Goal: Task Accomplishment & Management: Manage account settings

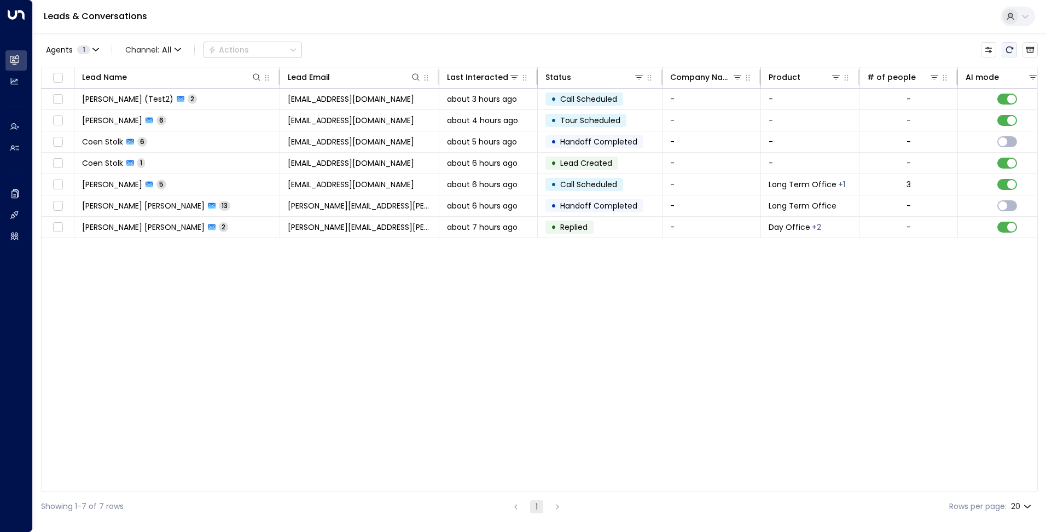
click at [1011, 51] on icon "Refresh" at bounding box center [1009, 49] width 9 height 9
click at [1012, 52] on icon "Refresh" at bounding box center [1009, 49] width 9 height 9
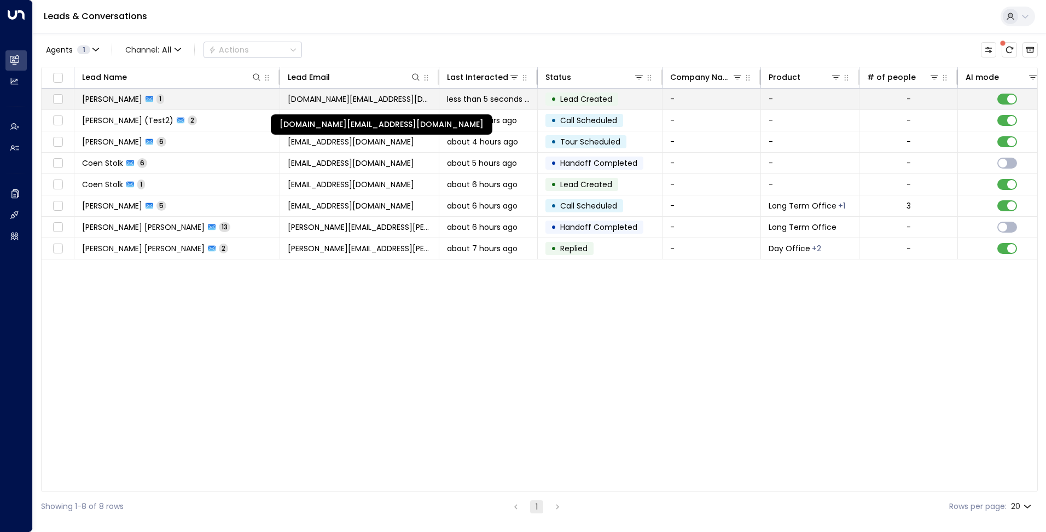
click at [370, 97] on span "[DOMAIN_NAME][EMAIL_ADDRESS][DOMAIN_NAME]" at bounding box center [359, 99] width 143 height 11
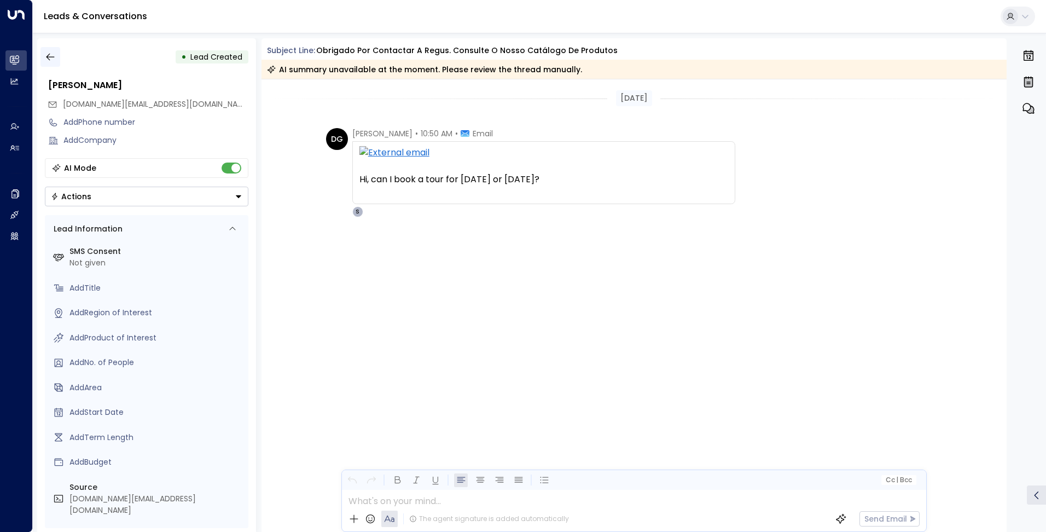
click at [51, 58] on icon "button" at bounding box center [50, 56] width 11 height 11
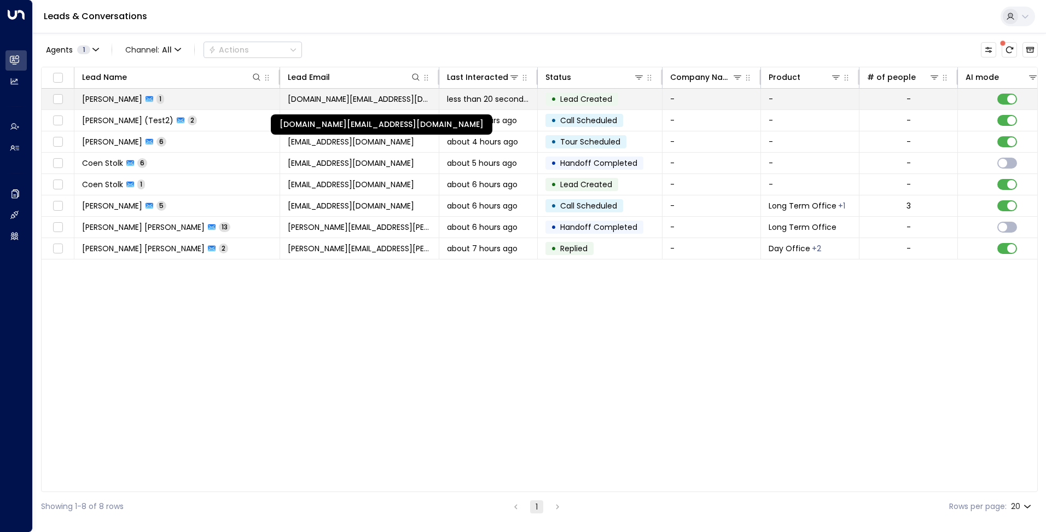
click at [351, 102] on span "[DOMAIN_NAME][EMAIL_ADDRESS][DOMAIN_NAME]" at bounding box center [359, 99] width 143 height 11
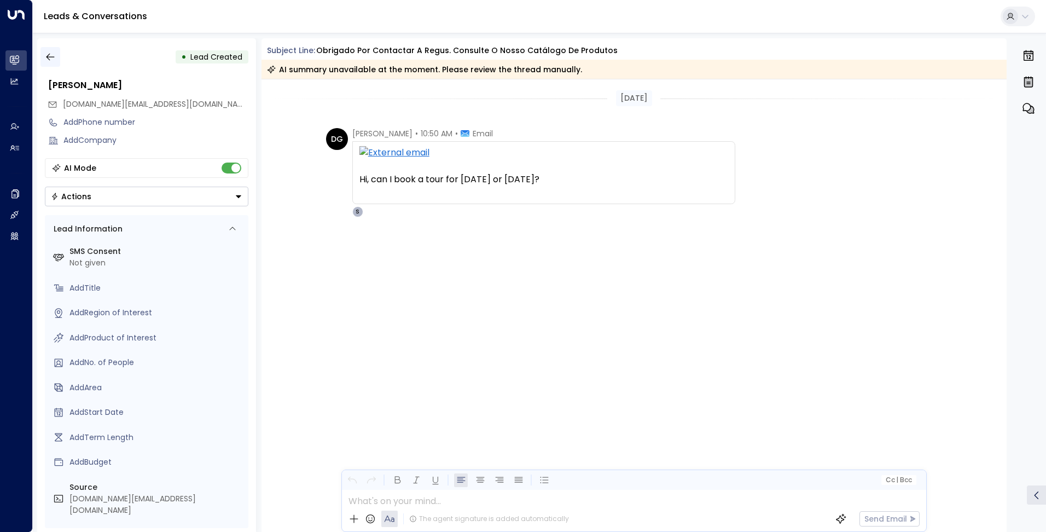
click at [47, 54] on icon "button" at bounding box center [50, 56] width 11 height 11
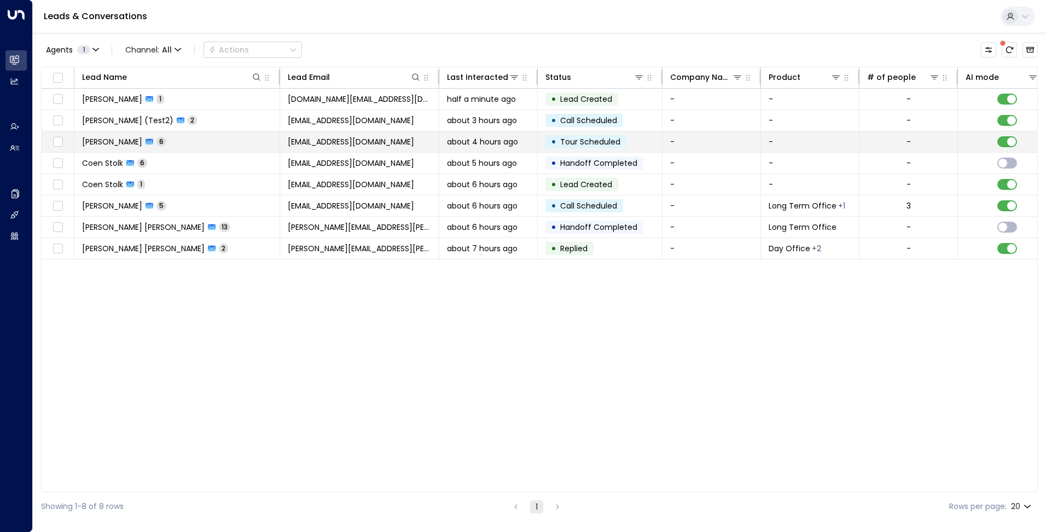
click at [1007, 51] on icon "There are new threads available. Refresh the grid to view the latest updates." at bounding box center [1009, 49] width 9 height 9
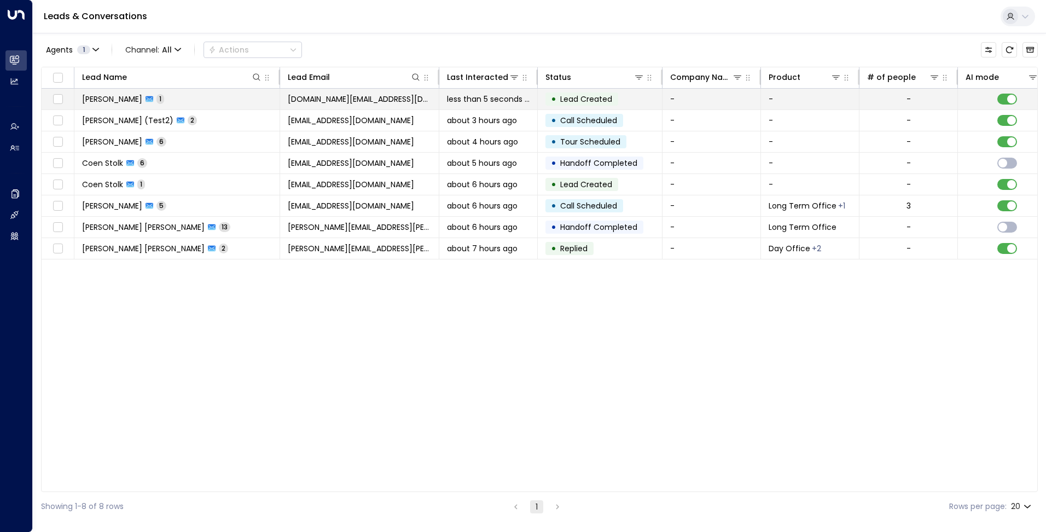
click at [477, 104] on span "less than 5 seconds ago" at bounding box center [488, 99] width 83 height 11
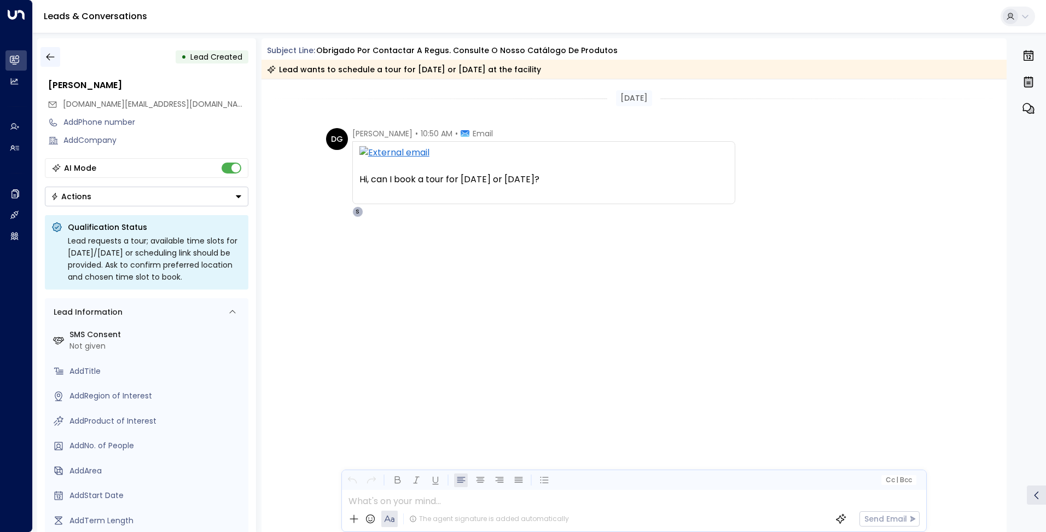
click at [50, 53] on icon "button" at bounding box center [50, 56] width 11 height 11
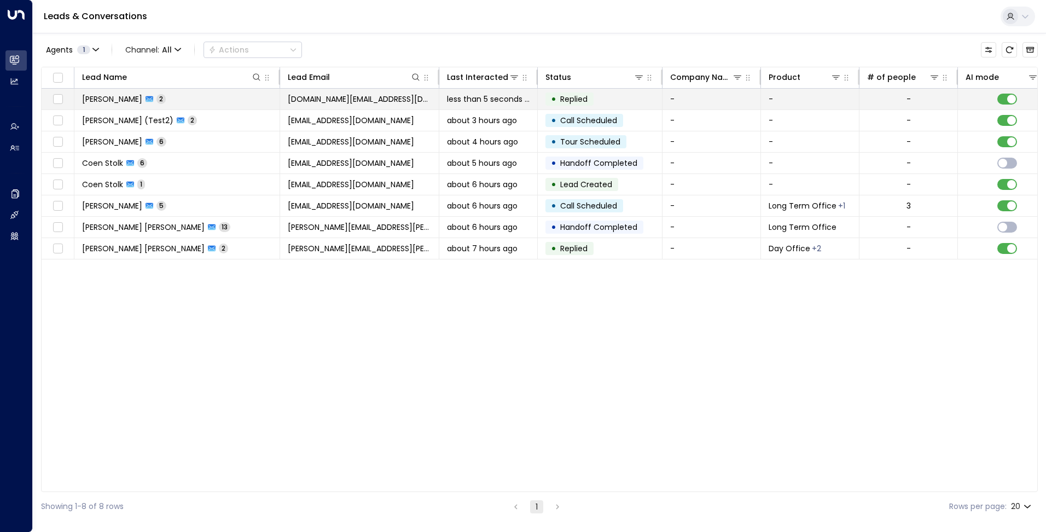
click at [275, 89] on td "[PERSON_NAME] 2" at bounding box center [177, 99] width 206 height 21
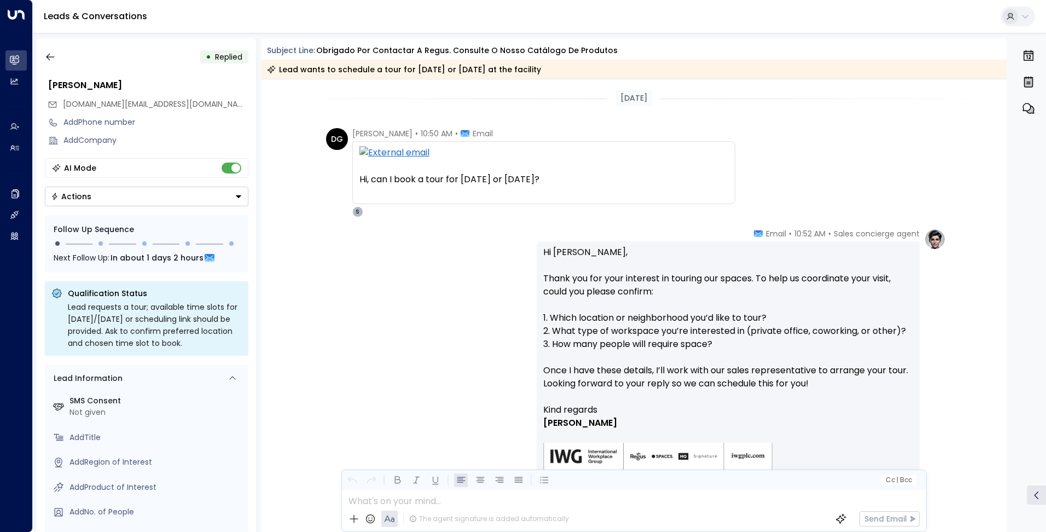
drag, startPoint x: 45, startPoint y: 56, endPoint x: 0, endPoint y: 104, distance: 65.8
click at [45, 56] on icon "button" at bounding box center [50, 56] width 11 height 11
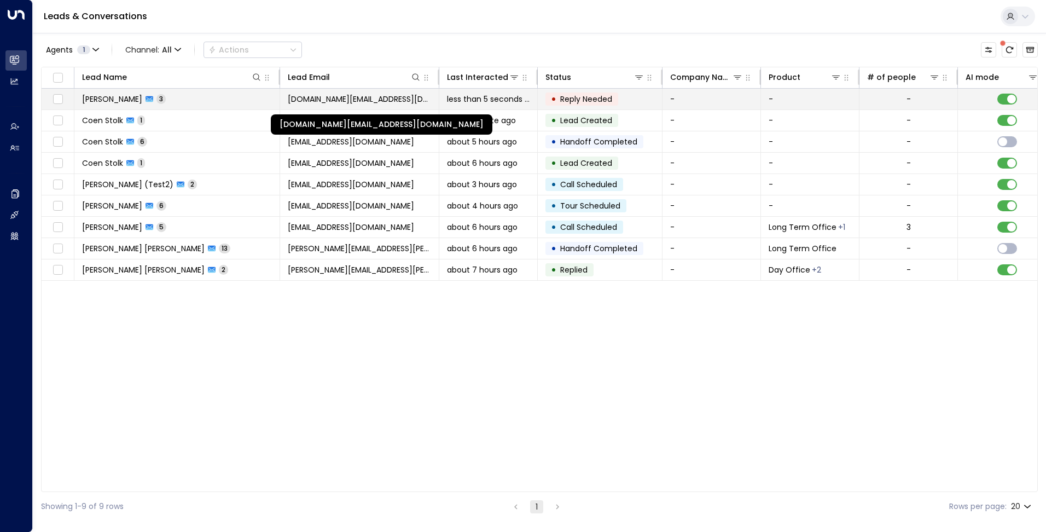
click at [399, 103] on span "[DOMAIN_NAME][EMAIL_ADDRESS][DOMAIN_NAME]" at bounding box center [359, 99] width 143 height 11
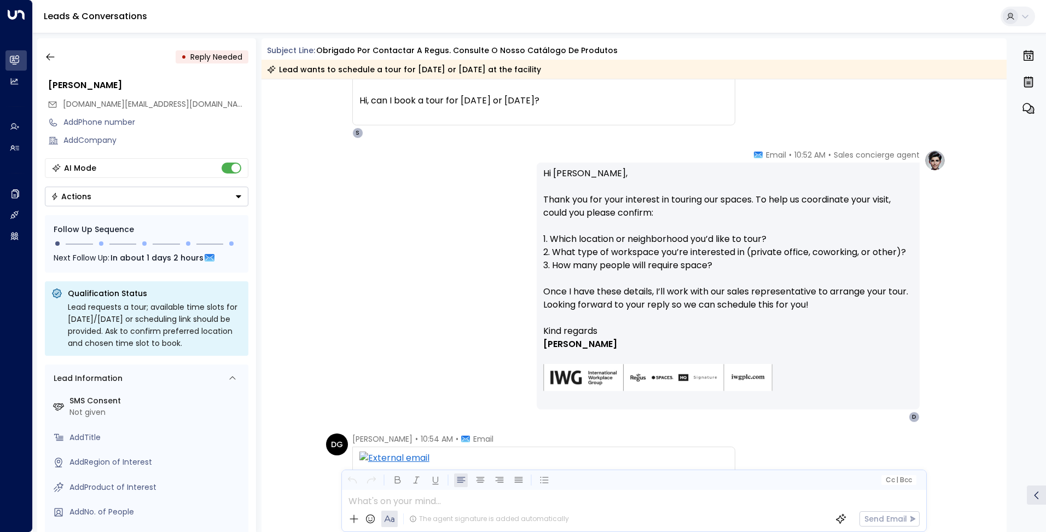
scroll to position [179, 0]
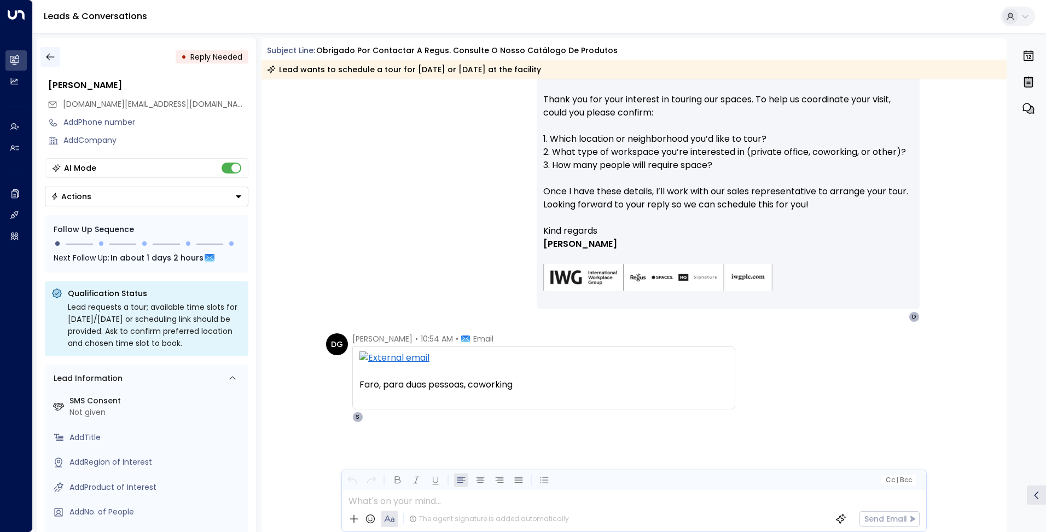
click at [43, 61] on button "button" at bounding box center [50, 57] width 20 height 20
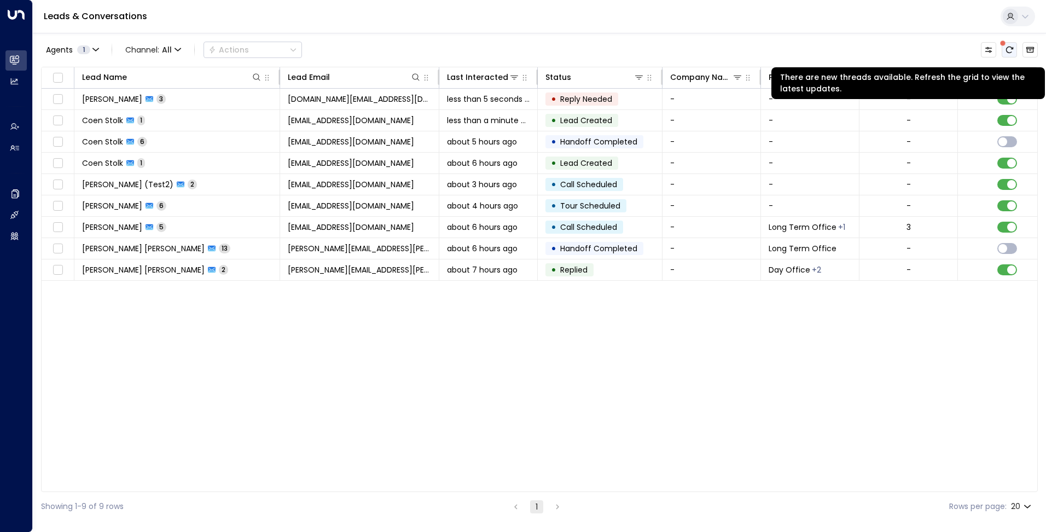
click at [1004, 49] on button "There are new threads available. Refresh the grid to view the latest updates." at bounding box center [1009, 49] width 15 height 15
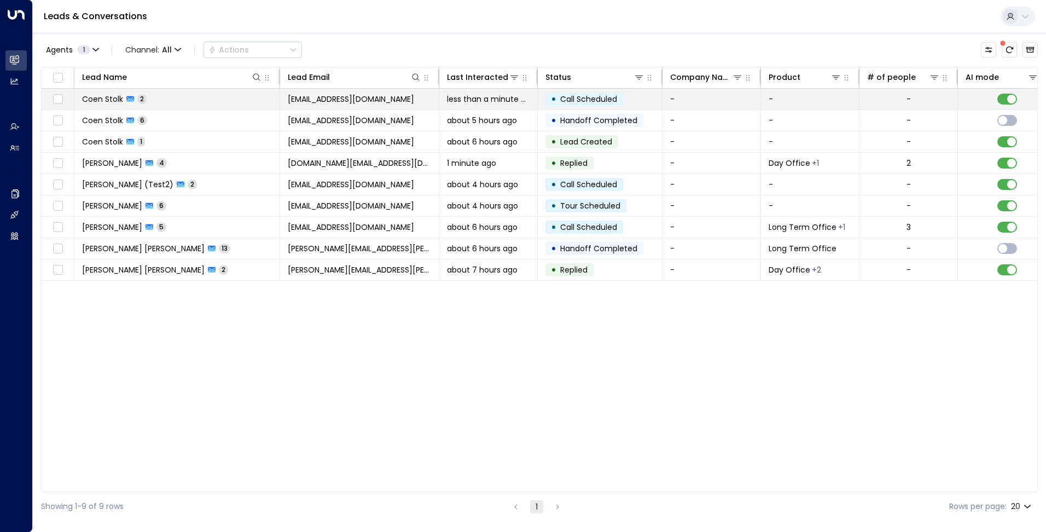
click at [377, 102] on span "[EMAIL_ADDRESS][DOMAIN_NAME]" at bounding box center [351, 99] width 126 height 11
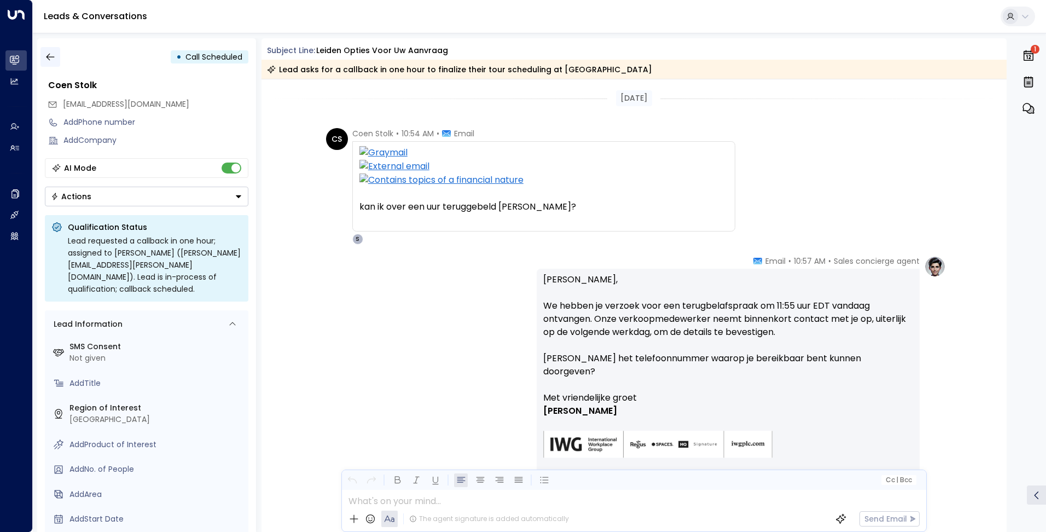
click at [53, 60] on icon "button" at bounding box center [50, 56] width 11 height 11
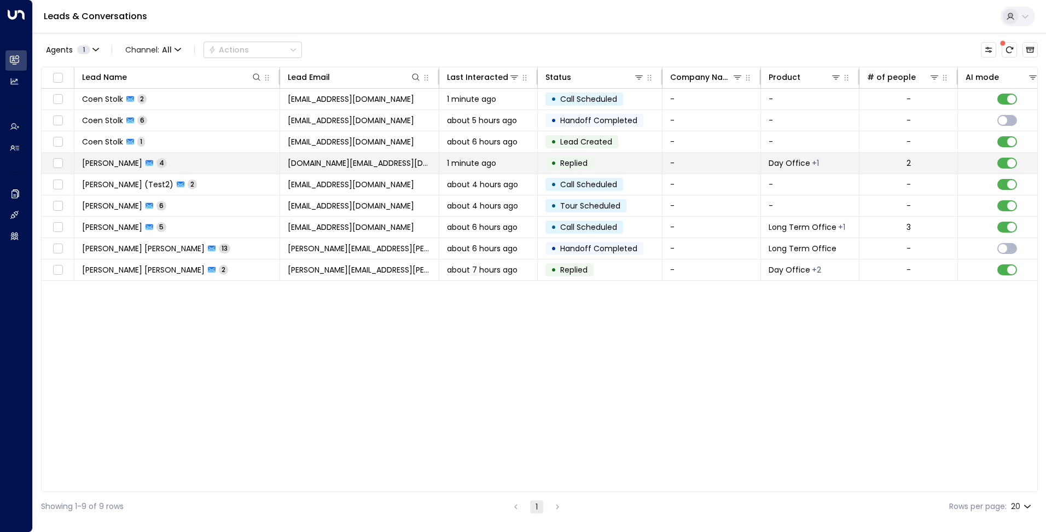
click at [225, 166] on td "[PERSON_NAME] 4" at bounding box center [177, 163] width 206 height 21
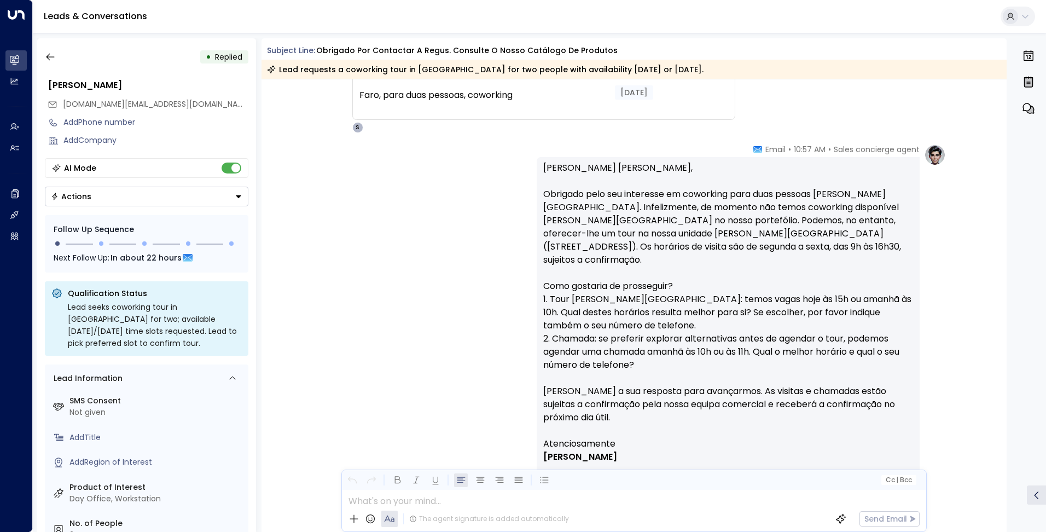
scroll to position [492, 0]
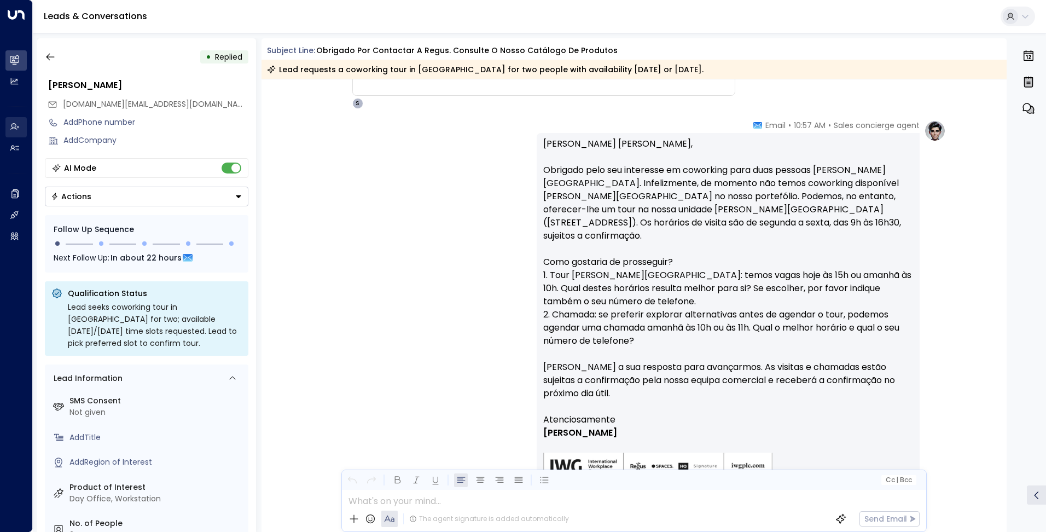
drag, startPoint x: 54, startPoint y: 57, endPoint x: 16, endPoint y: 124, distance: 76.7
click at [54, 57] on icon "button" at bounding box center [50, 56] width 11 height 11
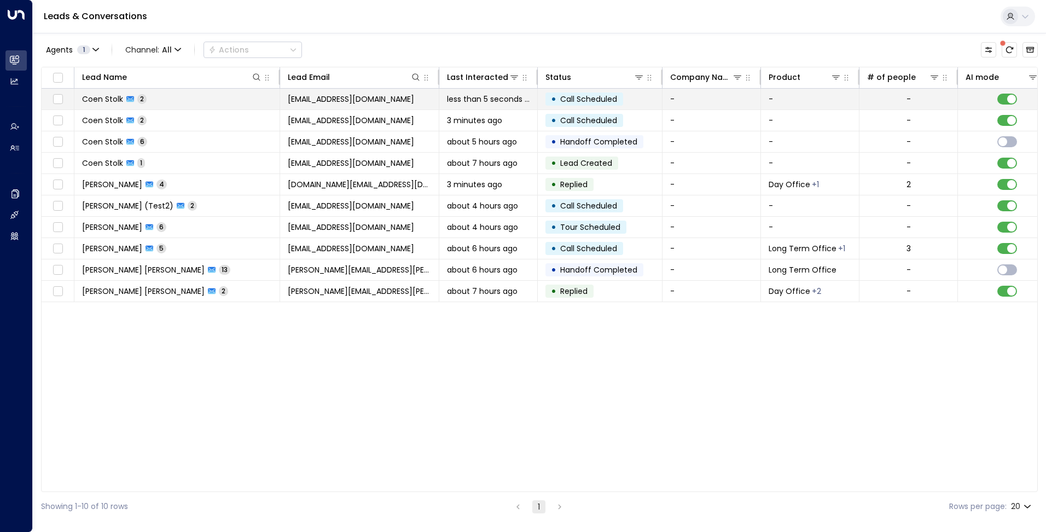
click at [366, 97] on span "[EMAIL_ADDRESS][DOMAIN_NAME]" at bounding box center [351, 99] width 126 height 11
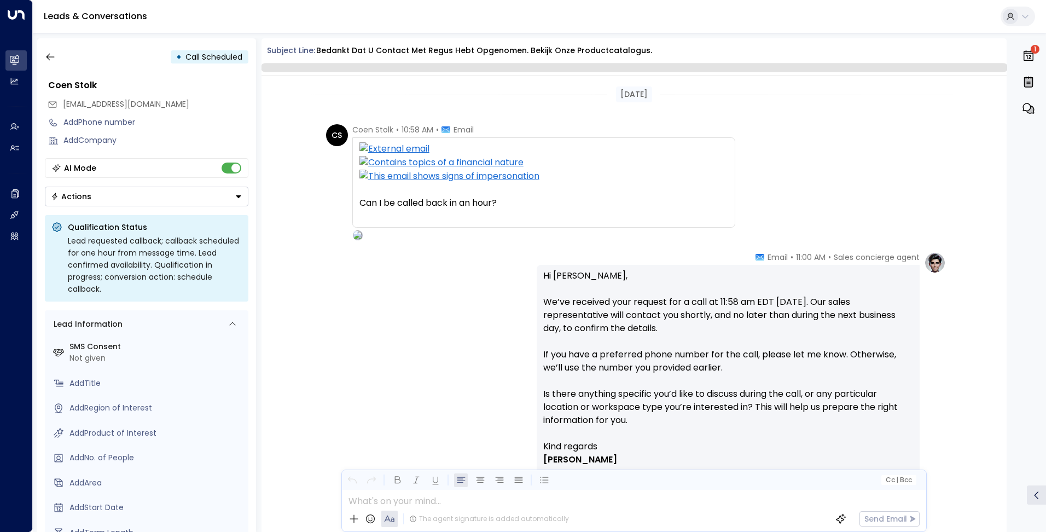
scroll to position [115, 0]
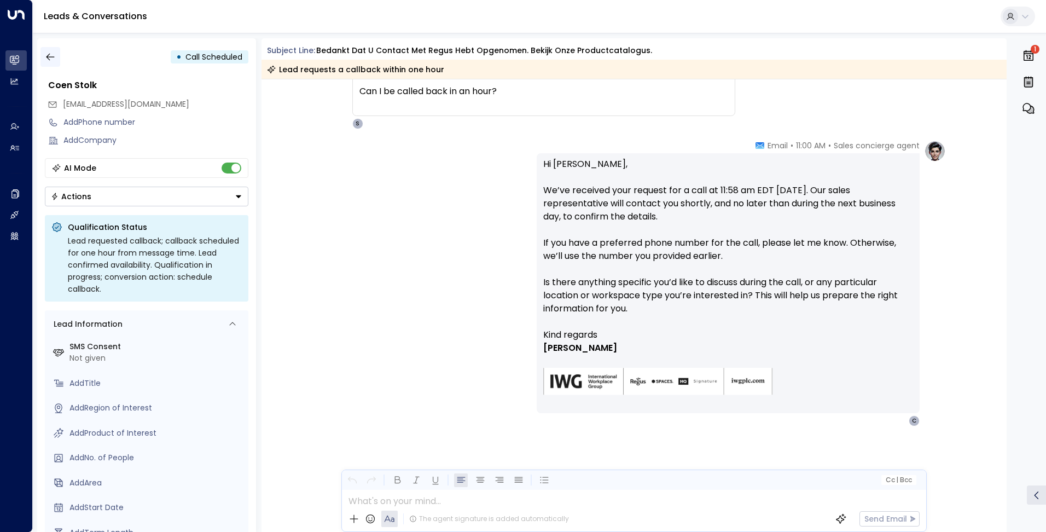
click at [53, 53] on icon "button" at bounding box center [50, 56] width 11 height 11
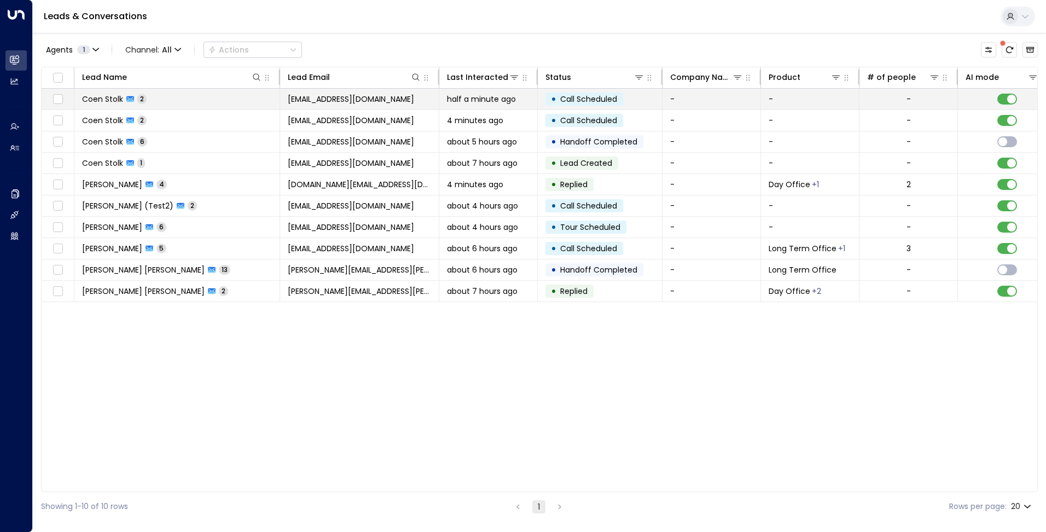
click at [348, 97] on span "[EMAIL_ADDRESS][DOMAIN_NAME]" at bounding box center [351, 99] width 126 height 11
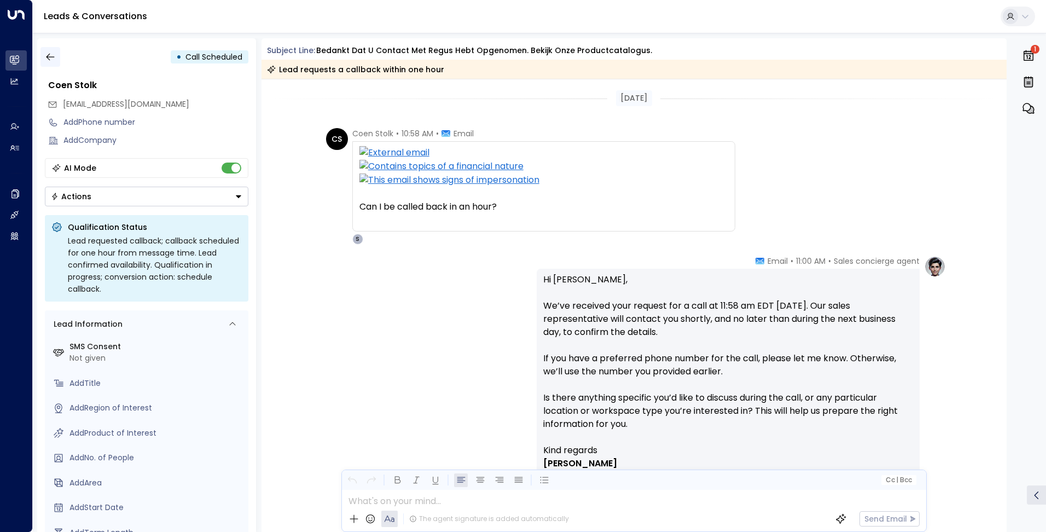
click at [53, 58] on icon "button" at bounding box center [50, 56] width 11 height 11
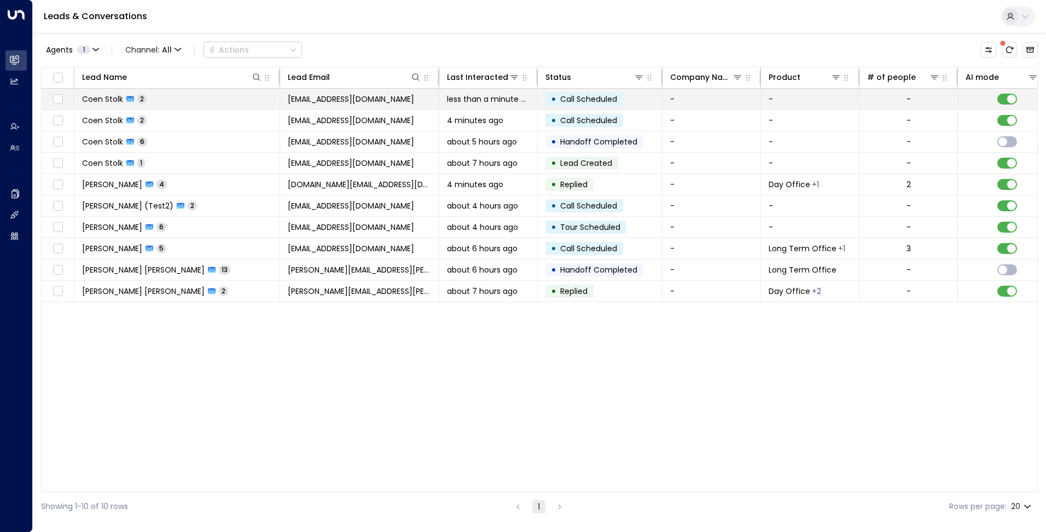
click at [366, 98] on span "[EMAIL_ADDRESS][DOMAIN_NAME]" at bounding box center [351, 99] width 126 height 11
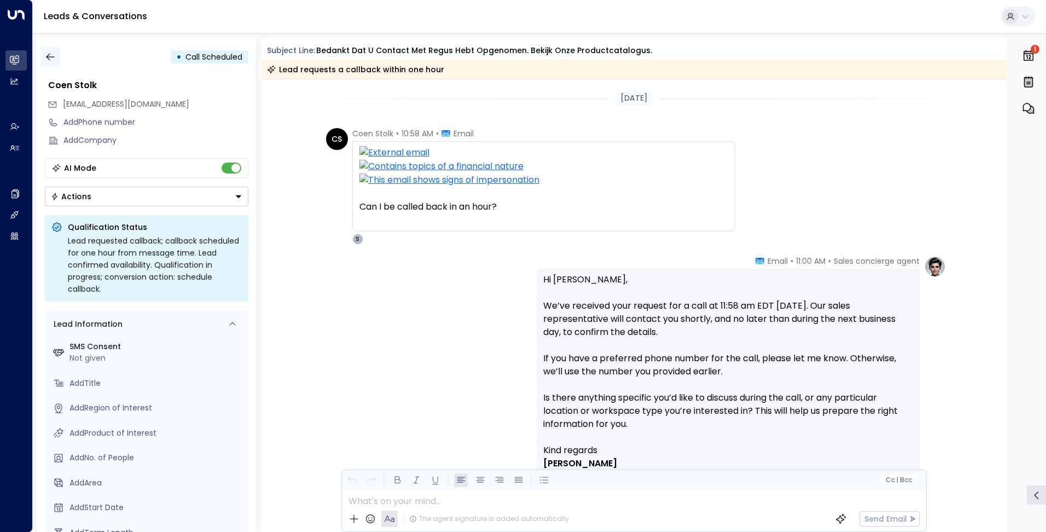
click at [52, 54] on icon "button" at bounding box center [50, 56] width 11 height 11
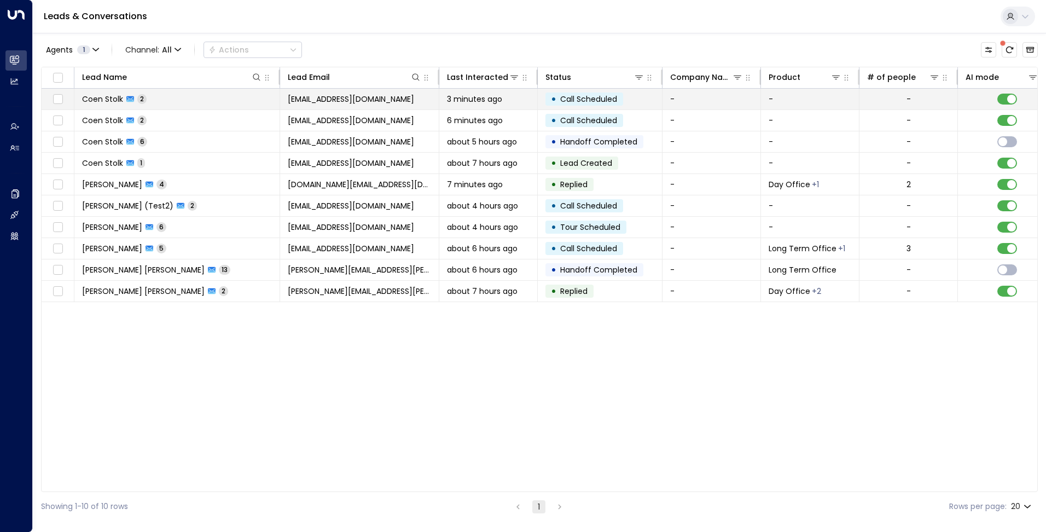
click at [327, 103] on span "[EMAIL_ADDRESS][DOMAIN_NAME]" at bounding box center [351, 99] width 126 height 11
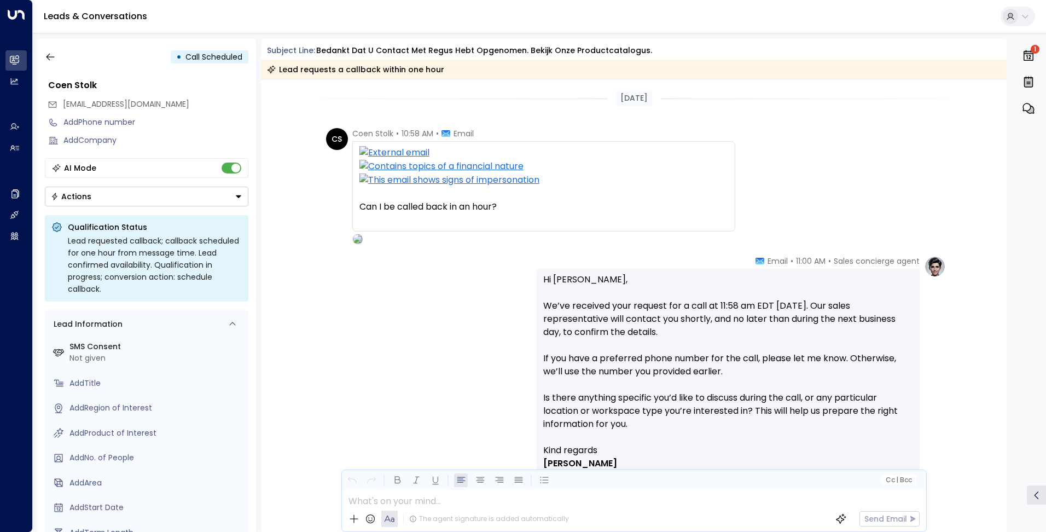
scroll to position [119, 0]
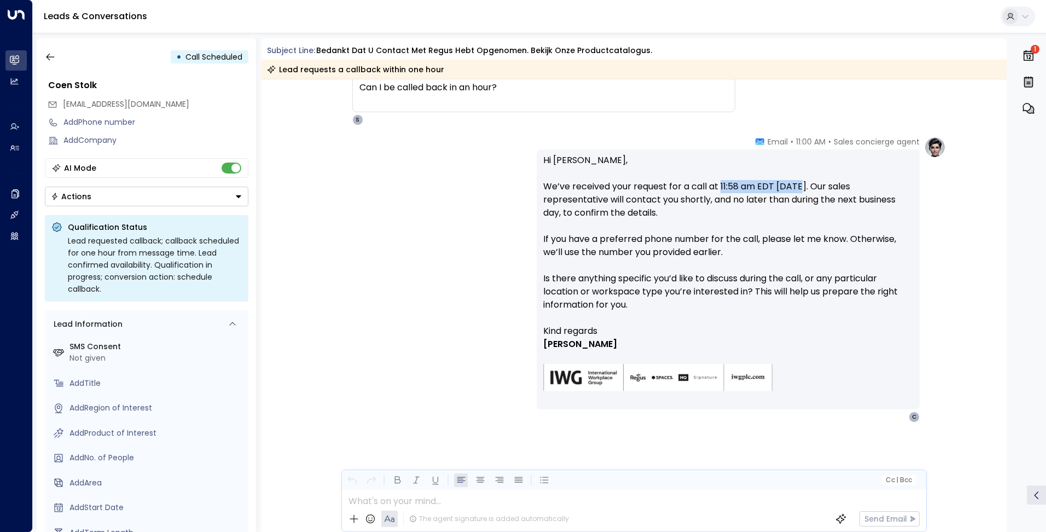
drag, startPoint x: 802, startPoint y: 186, endPoint x: 719, endPoint y: 186, distance: 82.6
click at [719, 186] on p "Hi [PERSON_NAME], We’ve received your request for a call at 11:58 am EDT [DATE]…" at bounding box center [728, 239] width 370 height 171
copy p "11:58 am EDT [DATE]"
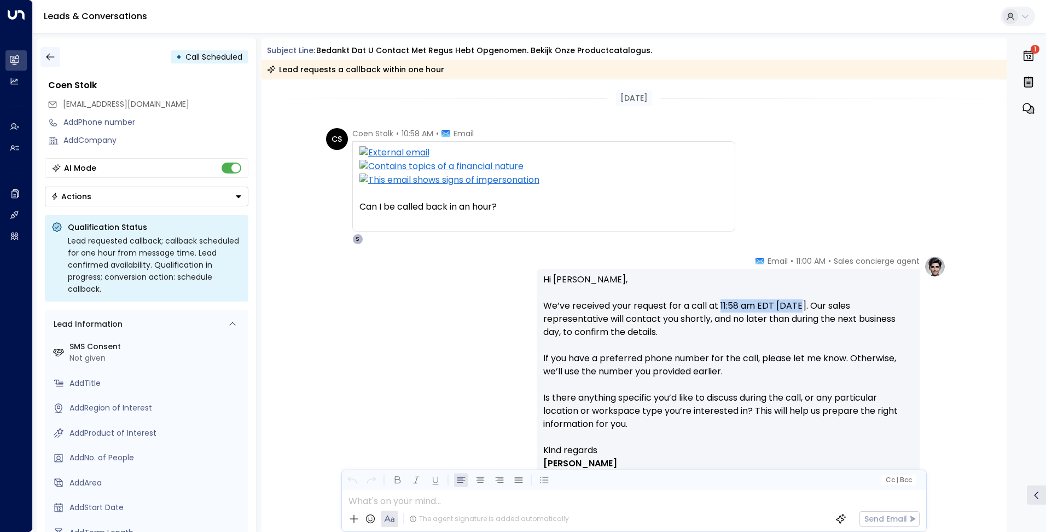
click at [49, 50] on button "button" at bounding box center [50, 57] width 20 height 20
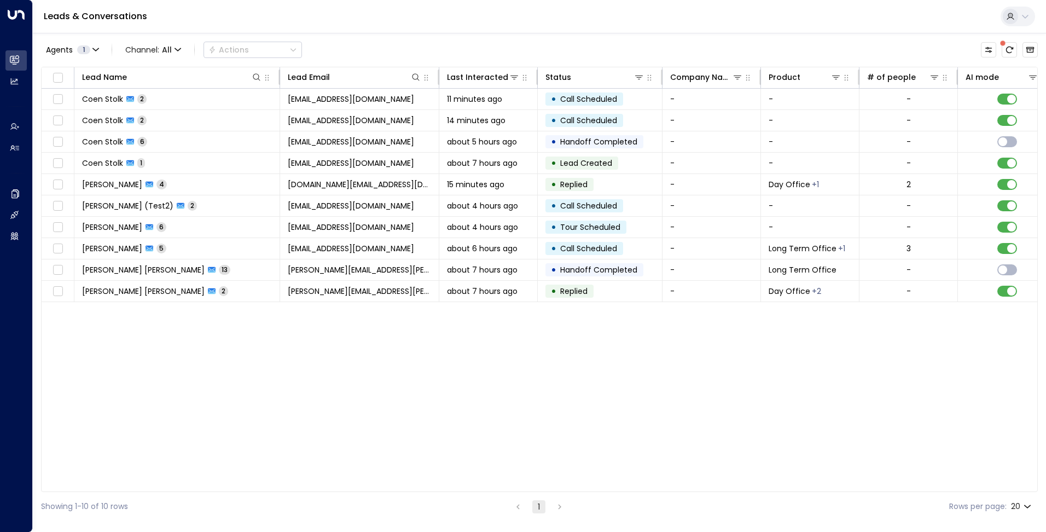
click at [249, 195] on tr "[PERSON_NAME] 4 [DOMAIN_NAME][EMAIL_ADDRESS][DOMAIN_NAME] 15 minutes ago • Repl…" at bounding box center [894, 184] width 1704 height 21
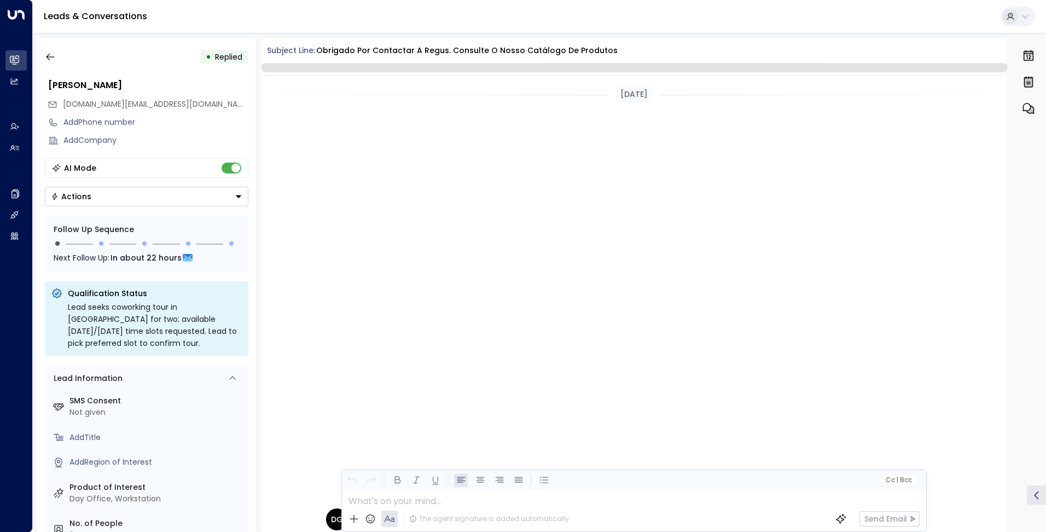
scroll to position [564, 0]
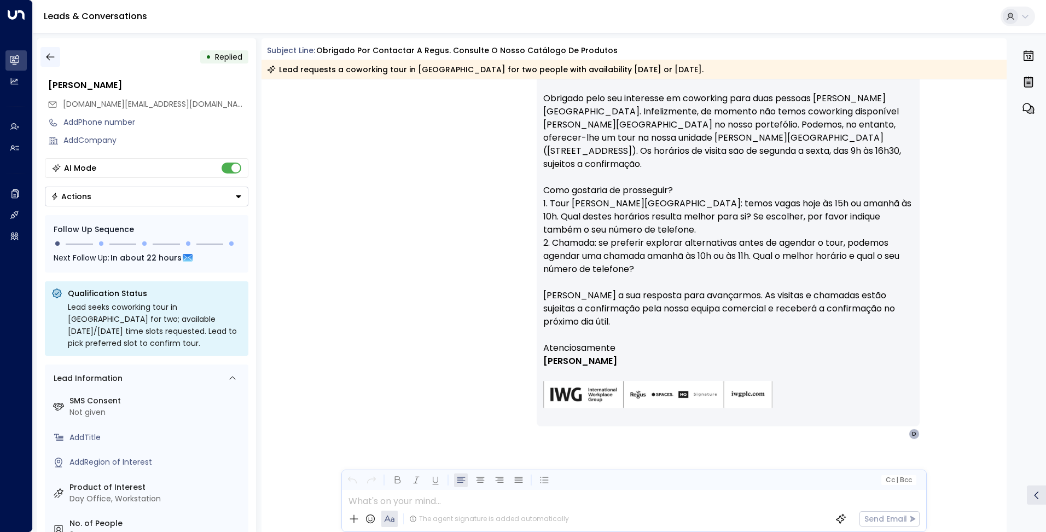
click at [48, 50] on button "button" at bounding box center [50, 57] width 20 height 20
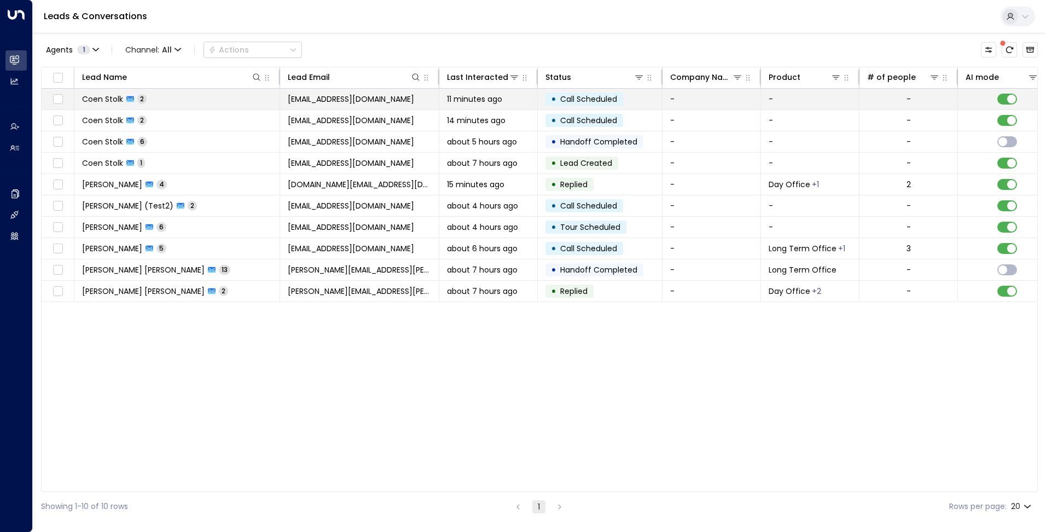
click at [485, 101] on span "11 minutes ago" at bounding box center [474, 99] width 55 height 11
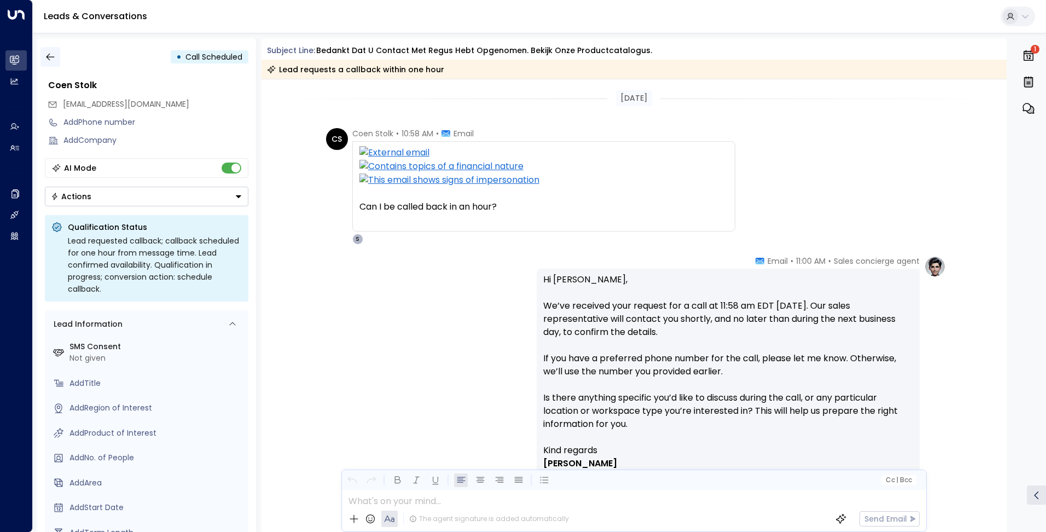
click at [49, 54] on icon "button" at bounding box center [50, 56] width 11 height 11
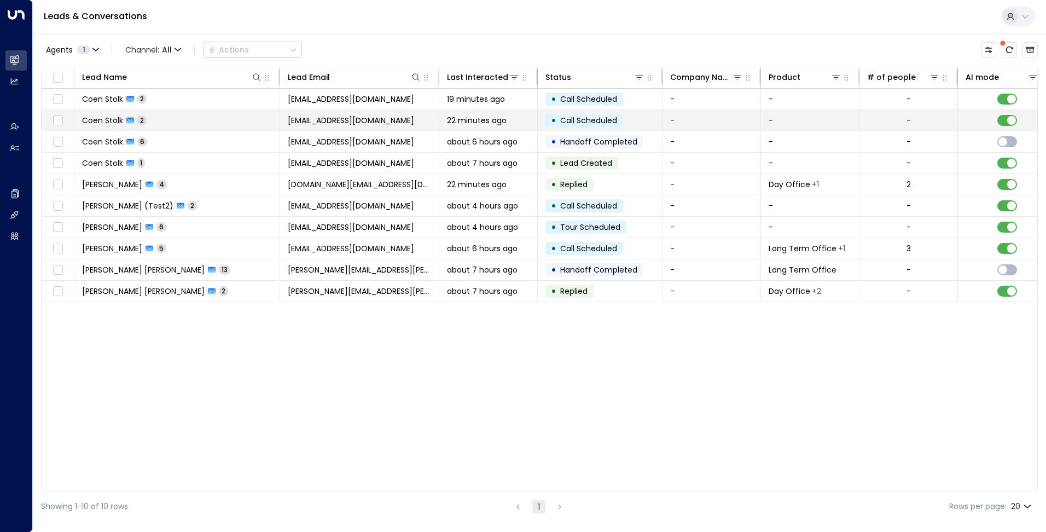
click at [493, 115] on span "22 minutes ago" at bounding box center [477, 120] width 60 height 11
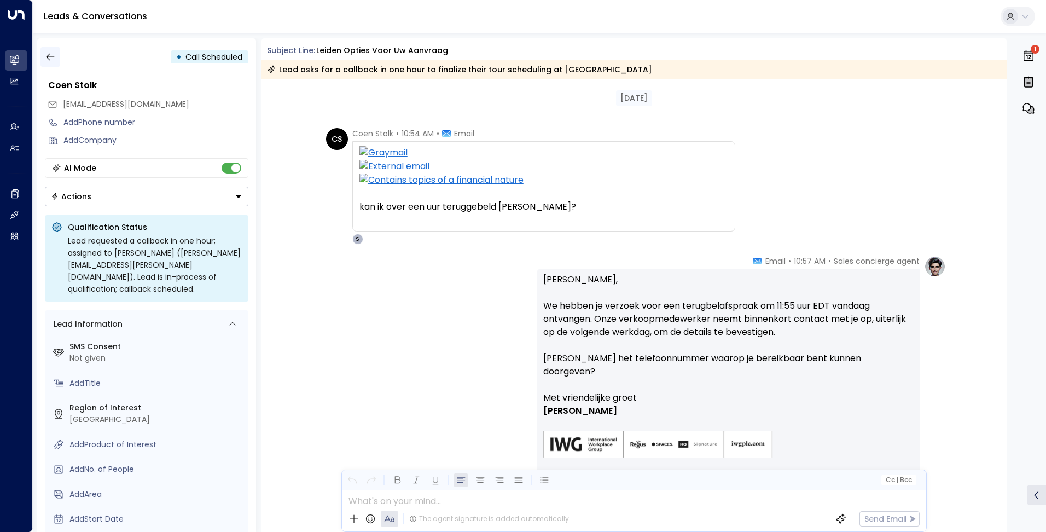
click at [50, 54] on icon "button" at bounding box center [50, 56] width 11 height 11
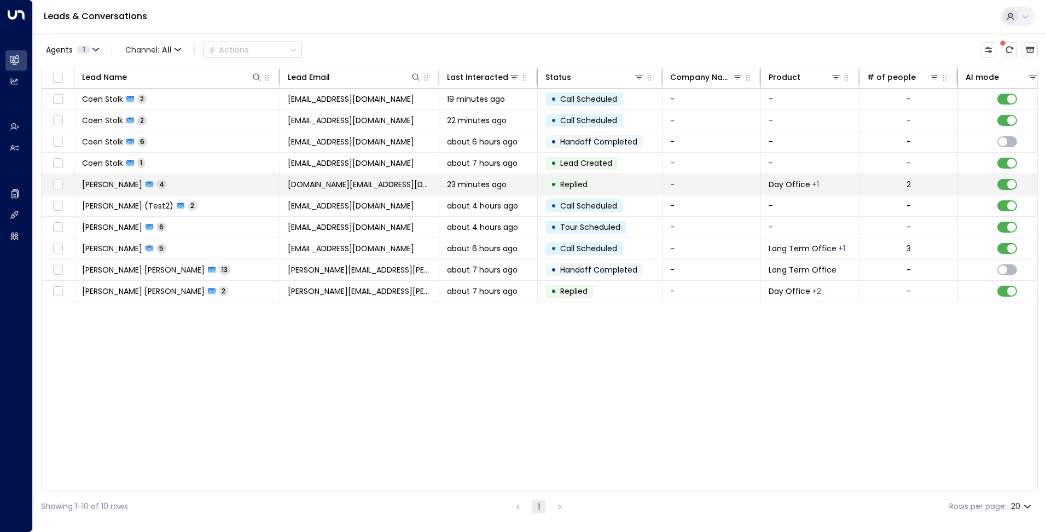
click at [217, 183] on td "[PERSON_NAME] 4" at bounding box center [177, 184] width 206 height 21
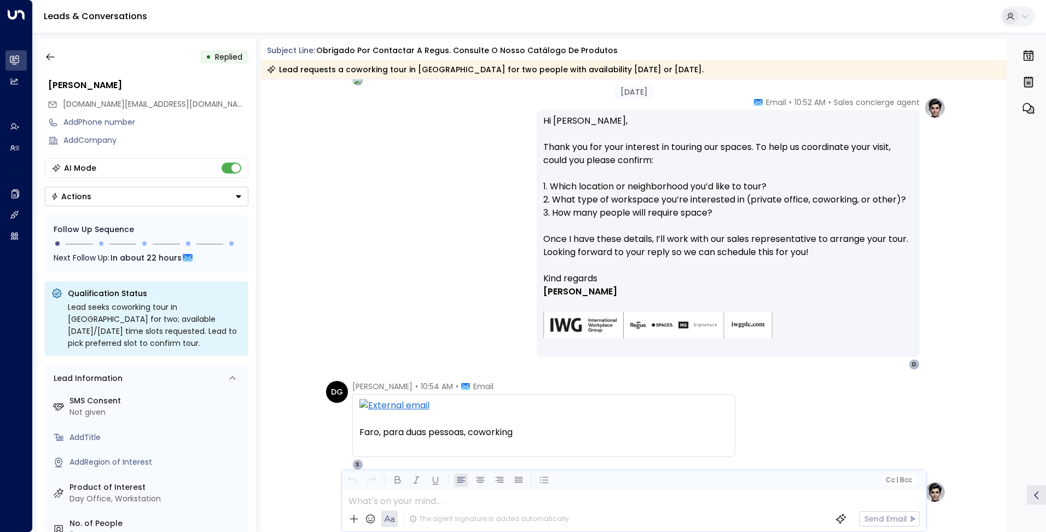
scroll to position [126, 0]
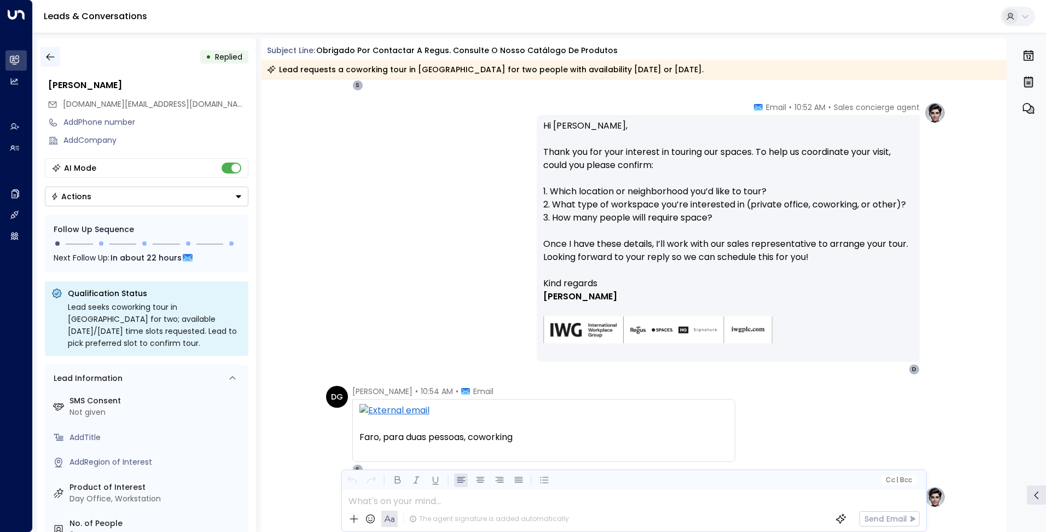
click at [53, 58] on icon "button" at bounding box center [50, 56] width 11 height 11
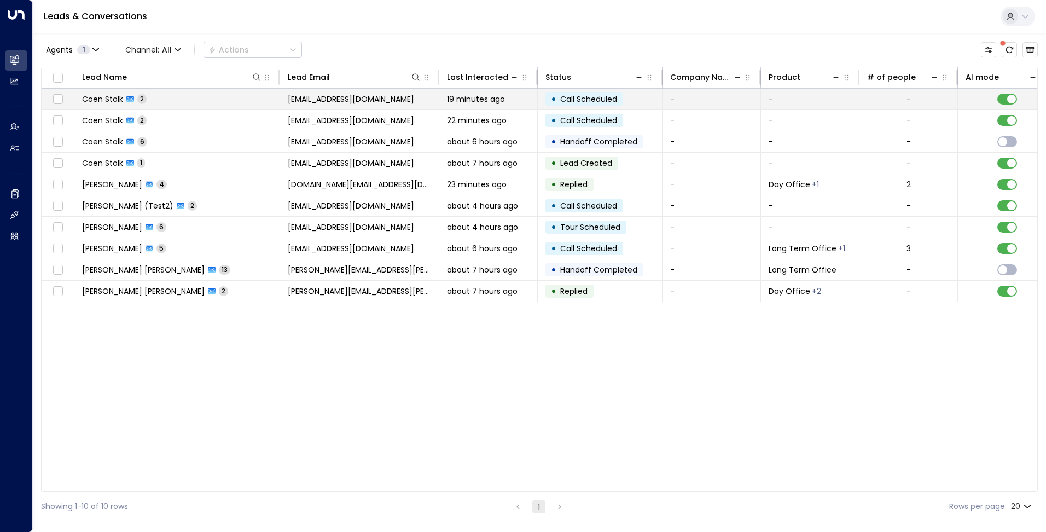
click at [376, 104] on td "[EMAIL_ADDRESS][DOMAIN_NAME]" at bounding box center [359, 99] width 159 height 21
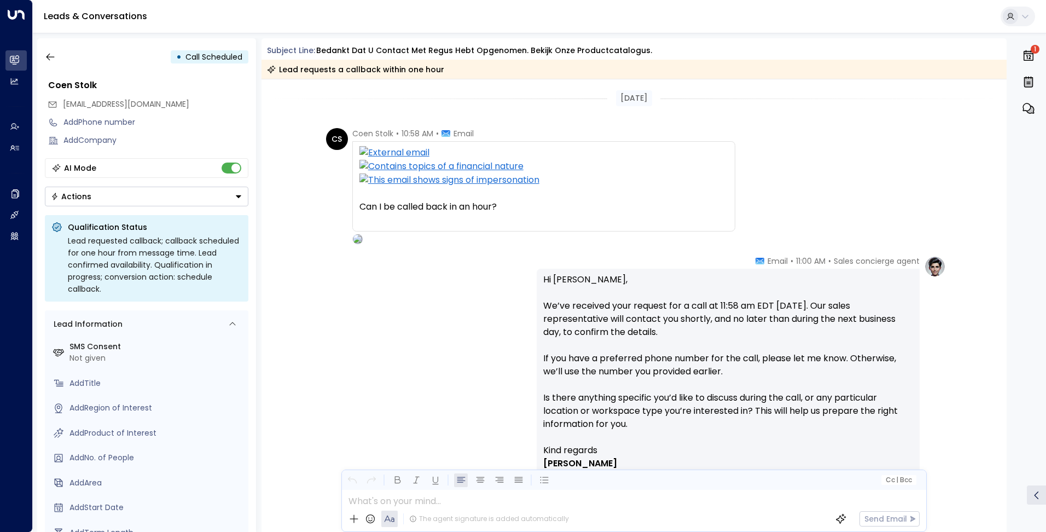
scroll to position [119, 0]
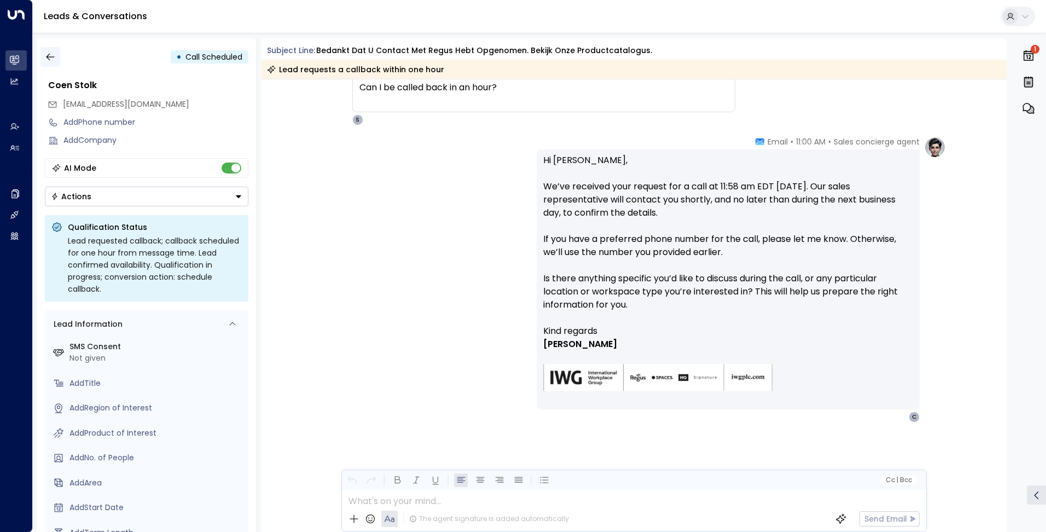
click at [51, 57] on icon "button" at bounding box center [50, 57] width 8 height 7
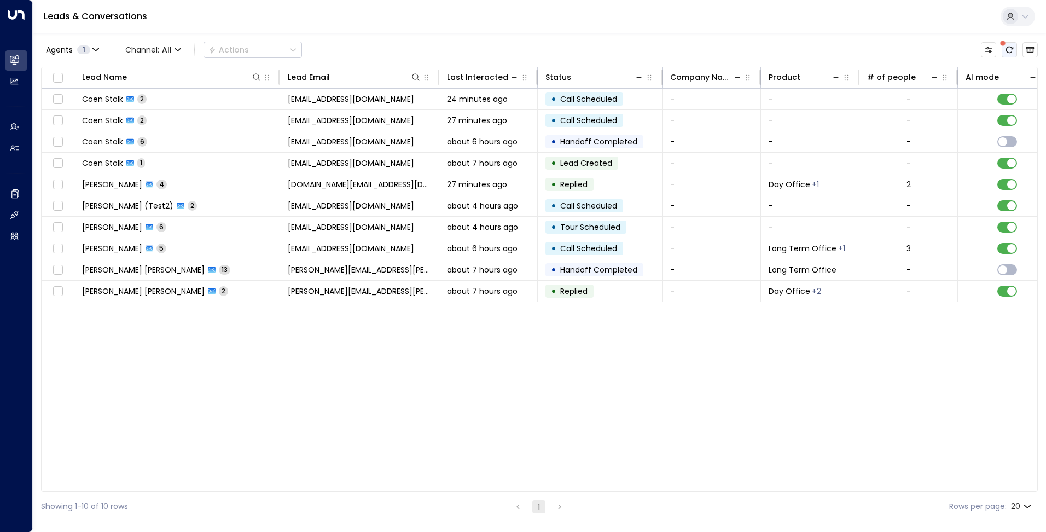
click at [1013, 49] on icon "There are new threads available. Refresh the grid to view the latest updates." at bounding box center [1009, 50] width 7 height 7
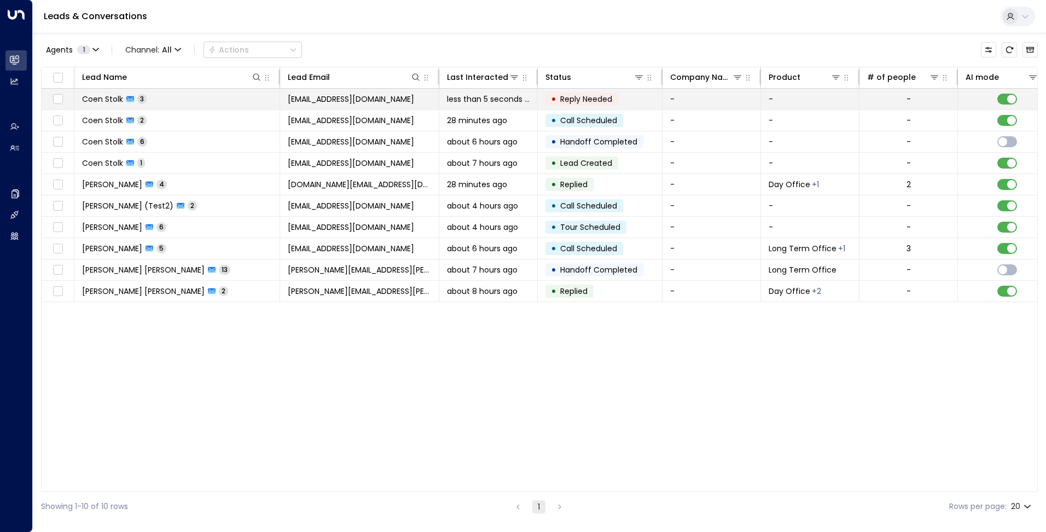
click at [351, 104] on span "[EMAIL_ADDRESS][DOMAIN_NAME]" at bounding box center [351, 99] width 126 height 11
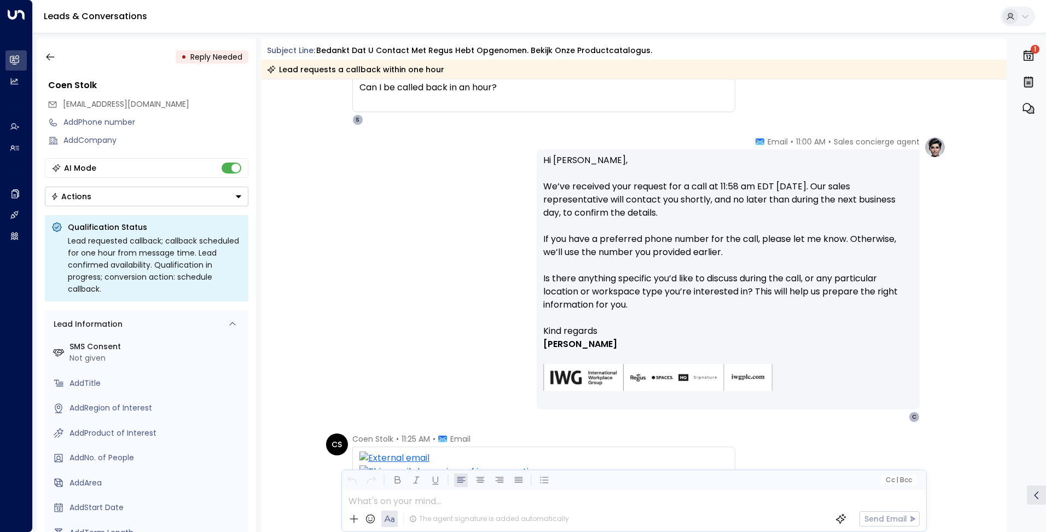
scroll to position [233, 0]
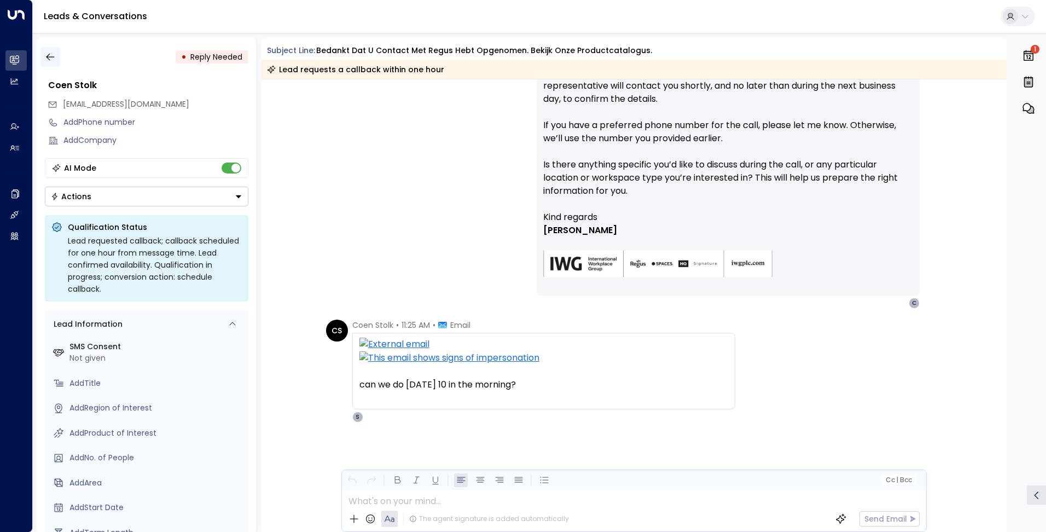
click at [54, 56] on icon "button" at bounding box center [50, 56] width 11 height 11
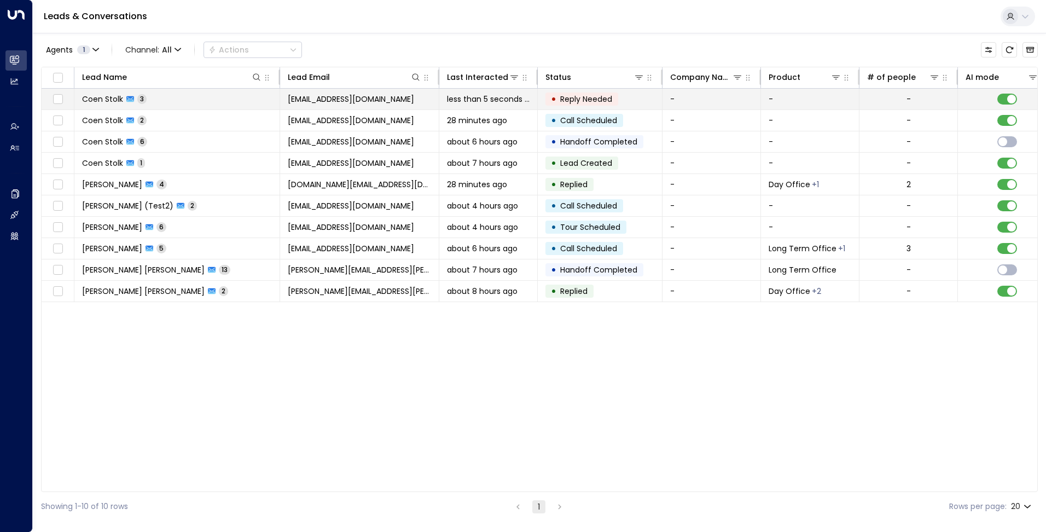
click at [210, 100] on td "[PERSON_NAME] [PERSON_NAME] 3" at bounding box center [177, 99] width 206 height 21
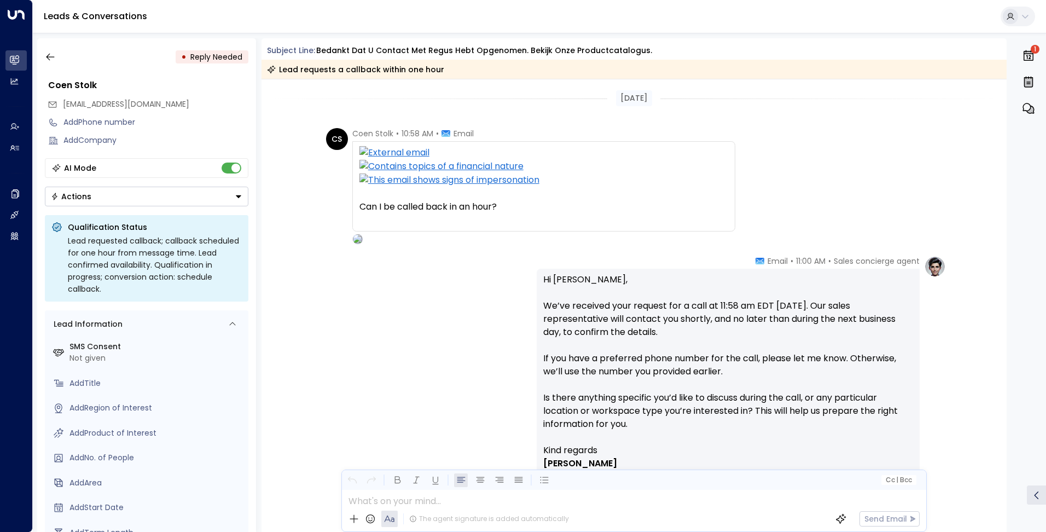
scroll to position [233, 0]
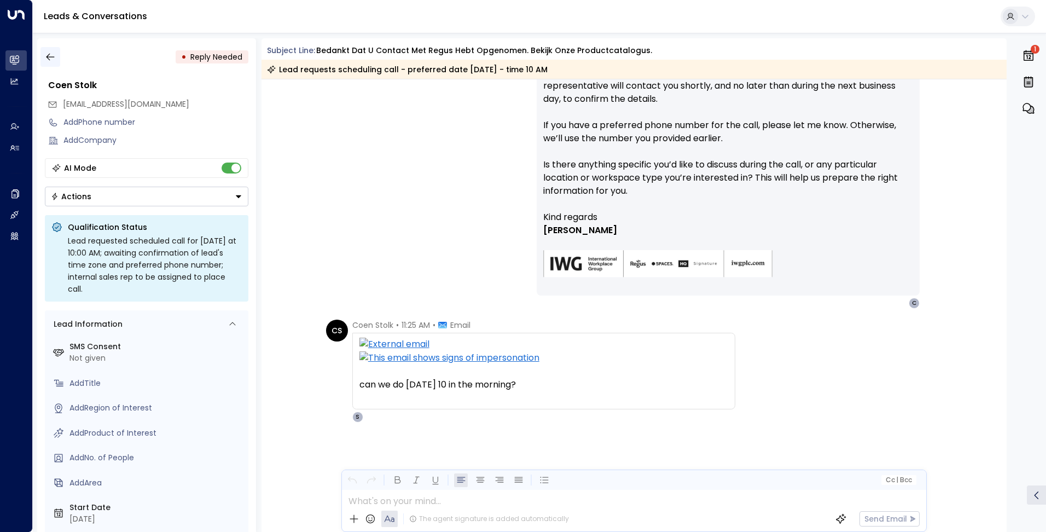
click at [48, 54] on icon "button" at bounding box center [50, 56] width 11 height 11
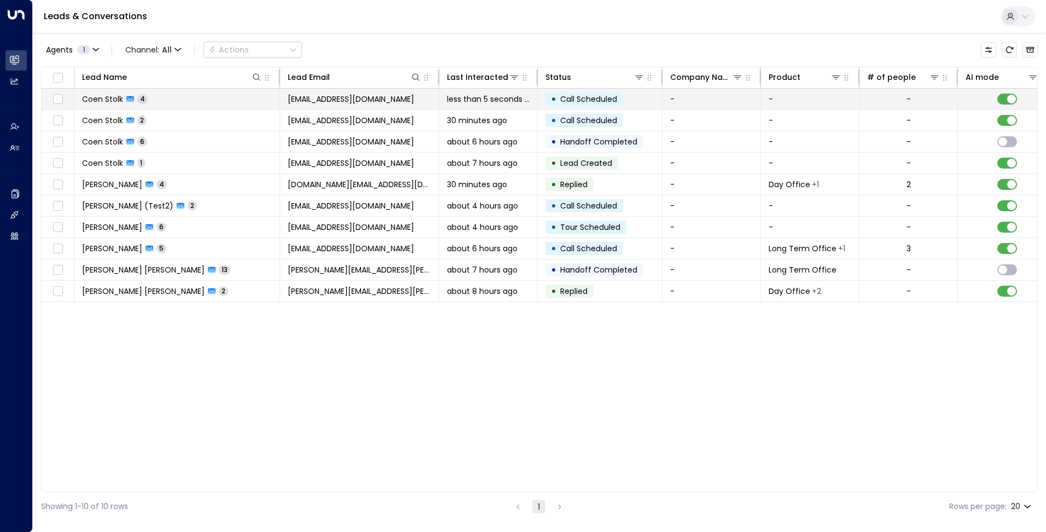
click at [311, 97] on span "[EMAIL_ADDRESS][DOMAIN_NAME]" at bounding box center [351, 99] width 126 height 11
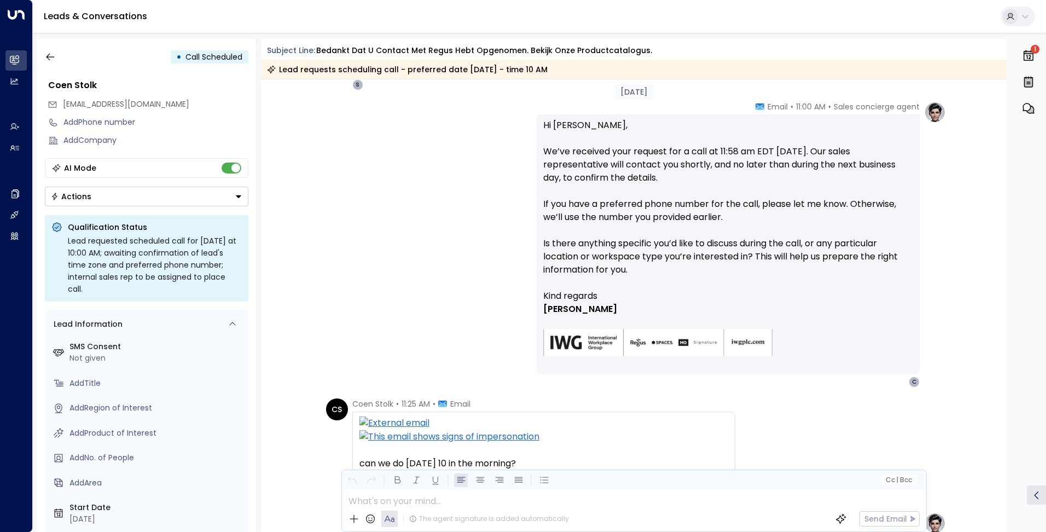
scroll to position [134, 0]
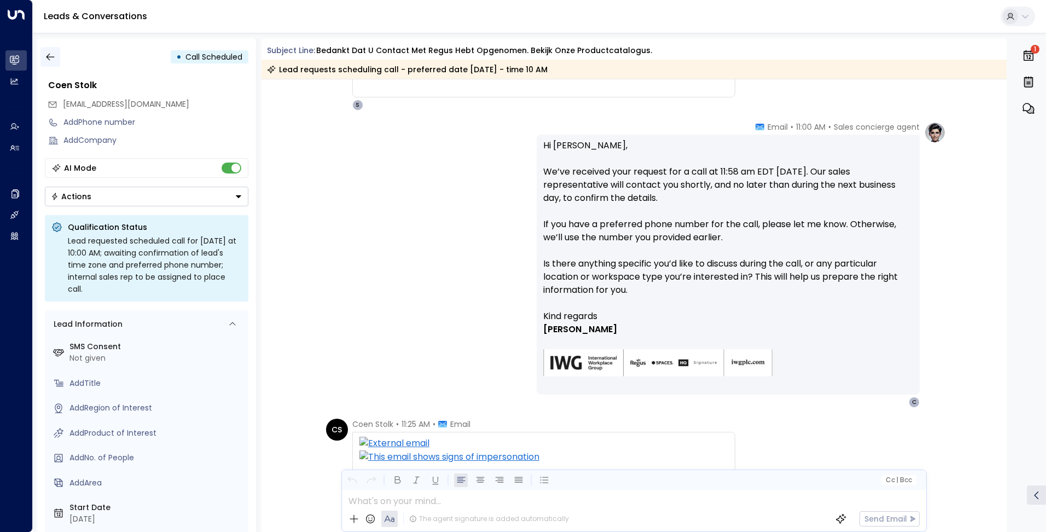
click at [53, 61] on icon "button" at bounding box center [50, 56] width 11 height 11
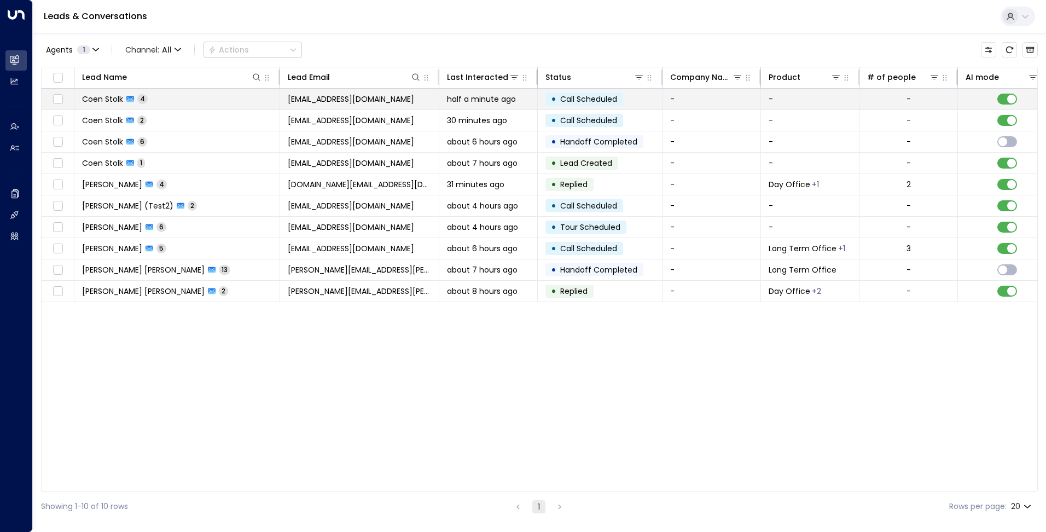
click at [218, 93] on td "[PERSON_NAME] [PERSON_NAME] 4" at bounding box center [177, 99] width 206 height 21
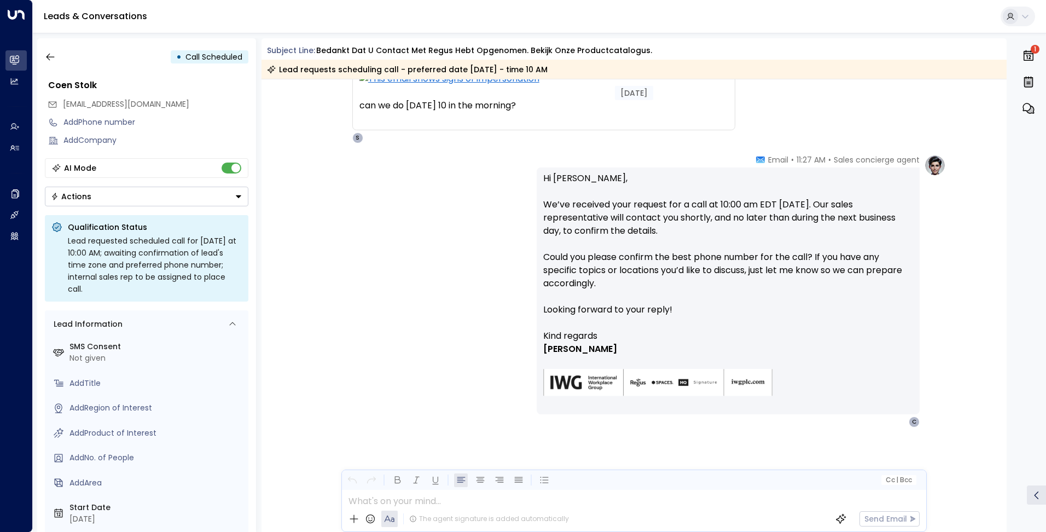
scroll to position [517, 0]
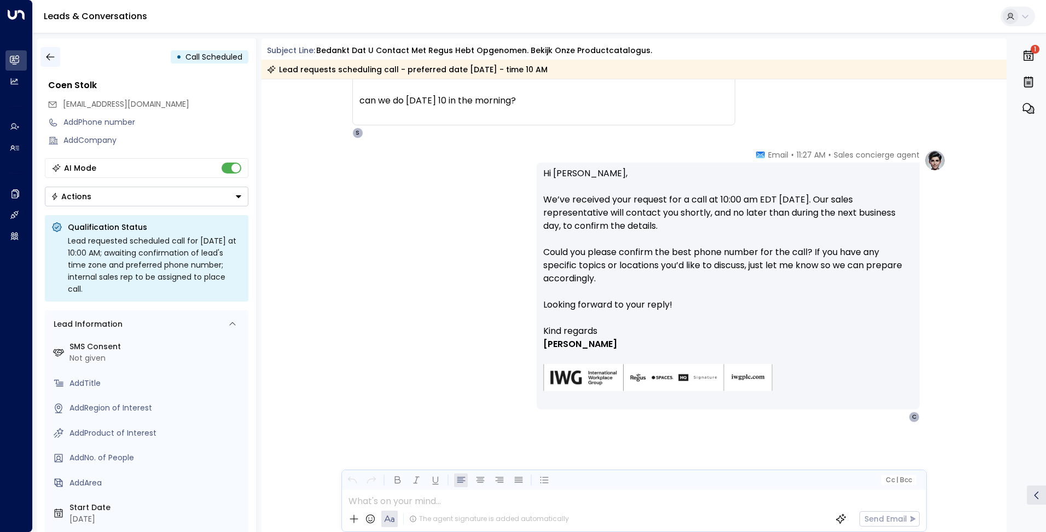
click at [48, 56] on icon "button" at bounding box center [50, 56] width 11 height 11
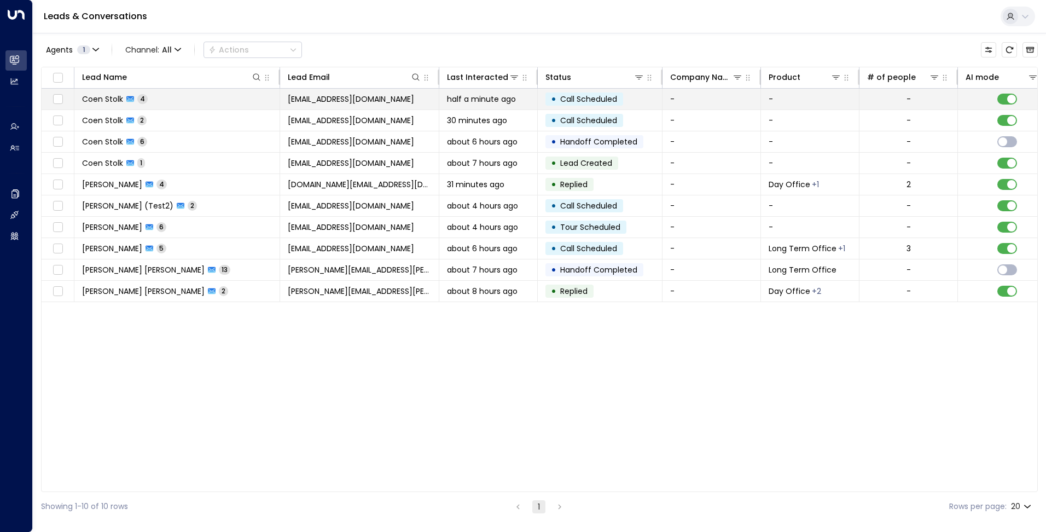
click at [133, 104] on td "[PERSON_NAME] [PERSON_NAME] 4" at bounding box center [177, 99] width 206 height 21
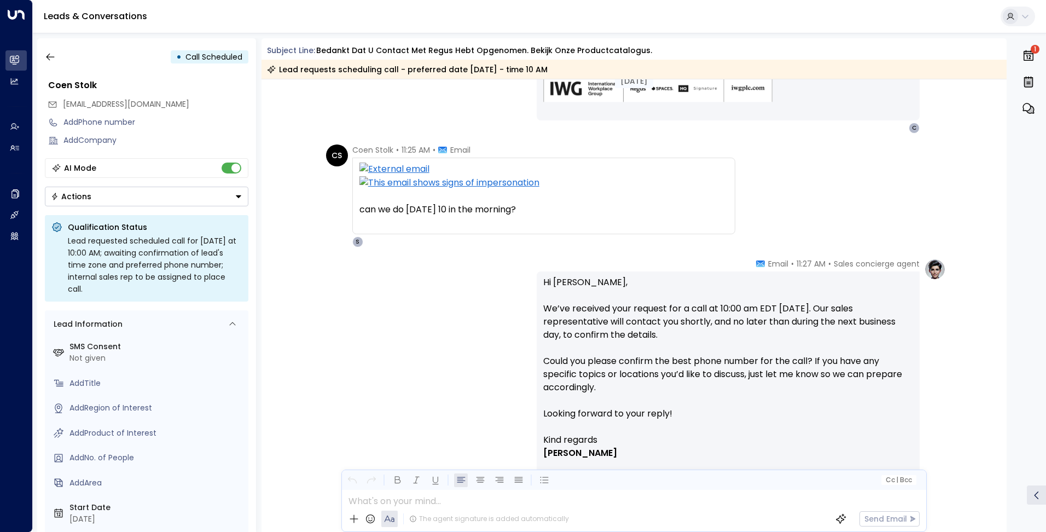
scroll to position [517, 0]
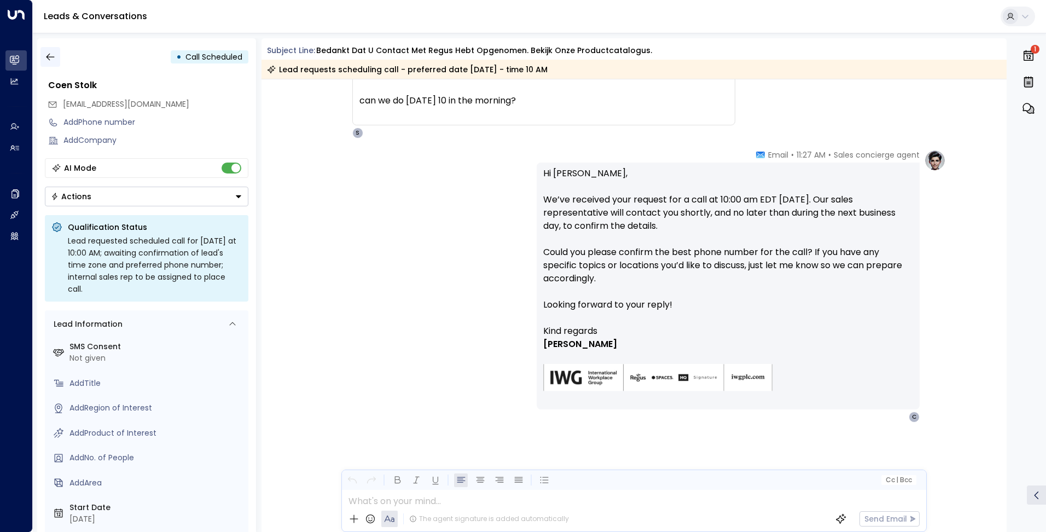
click at [53, 59] on icon "button" at bounding box center [50, 56] width 11 height 11
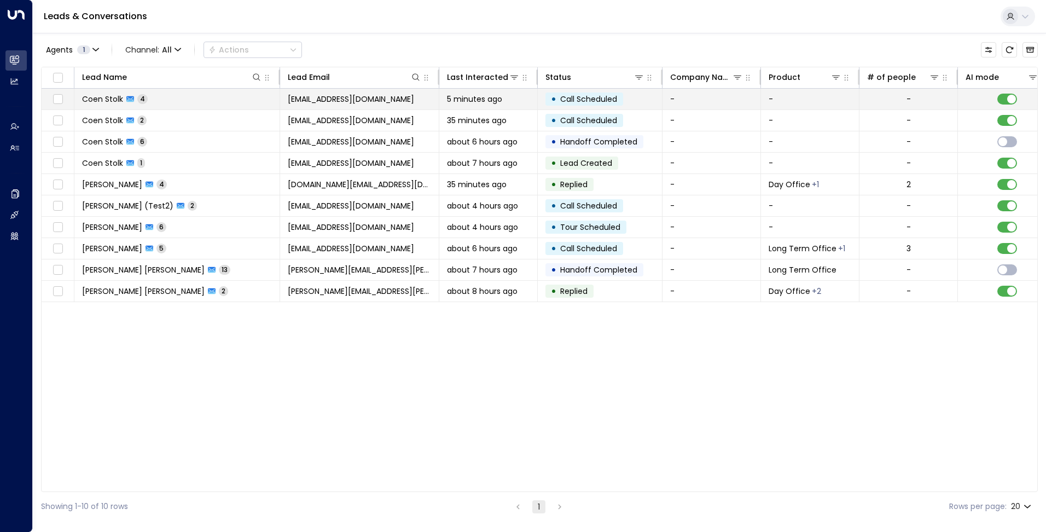
click at [360, 100] on span "[EMAIL_ADDRESS][DOMAIN_NAME]" at bounding box center [351, 99] width 126 height 11
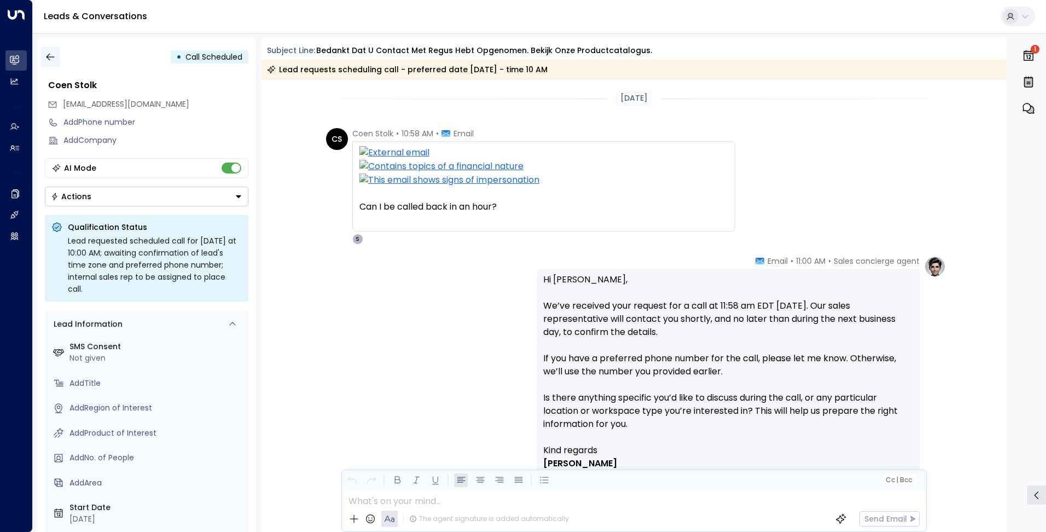
click at [49, 50] on button "button" at bounding box center [50, 57] width 20 height 20
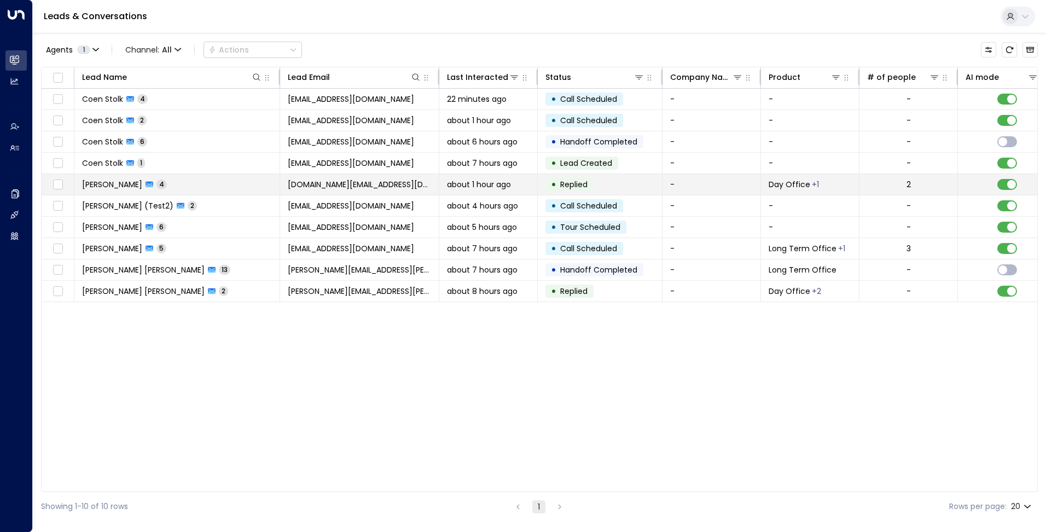
click at [135, 189] on span "[PERSON_NAME]" at bounding box center [112, 184] width 60 height 11
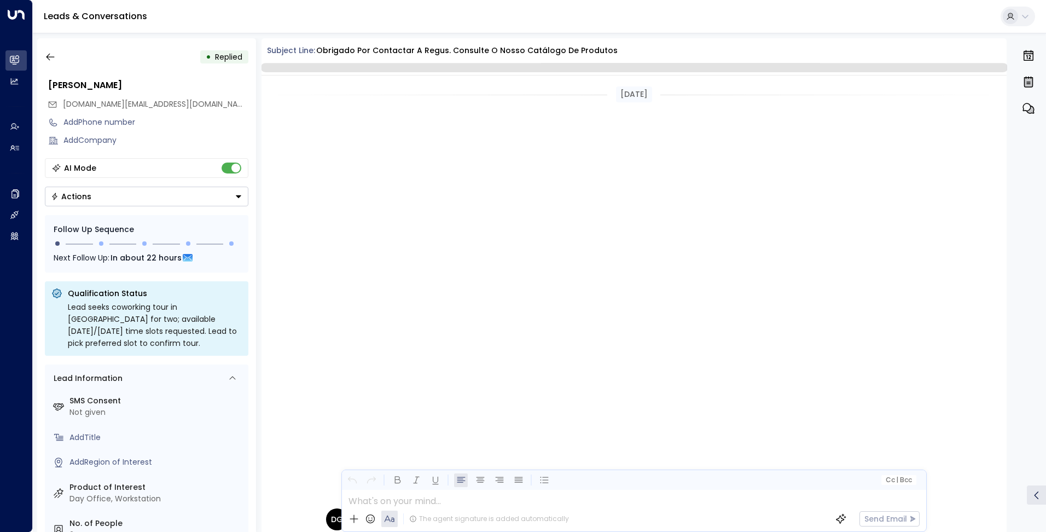
scroll to position [564, 0]
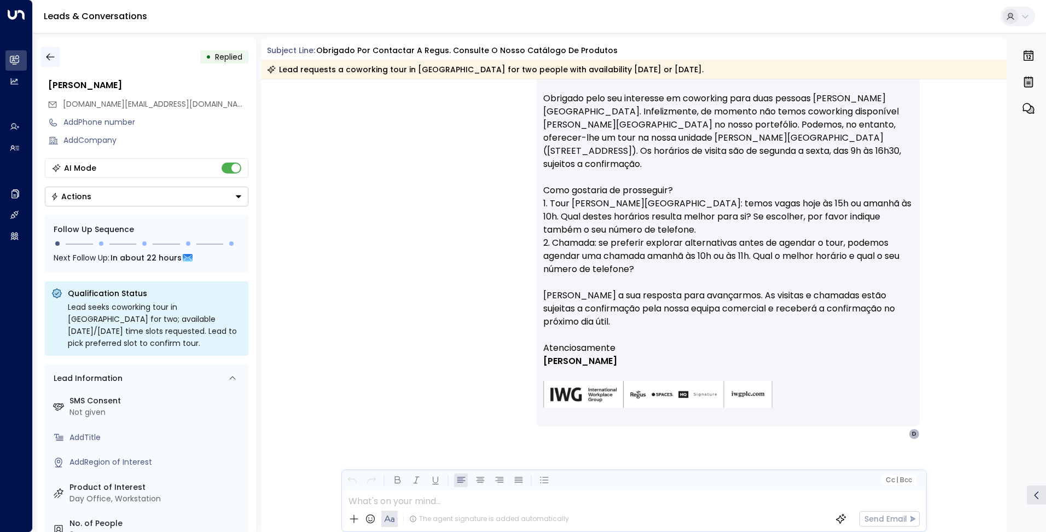
click at [50, 56] on icon "button" at bounding box center [50, 56] width 11 height 11
